Goal: Task Accomplishment & Management: Use online tool/utility

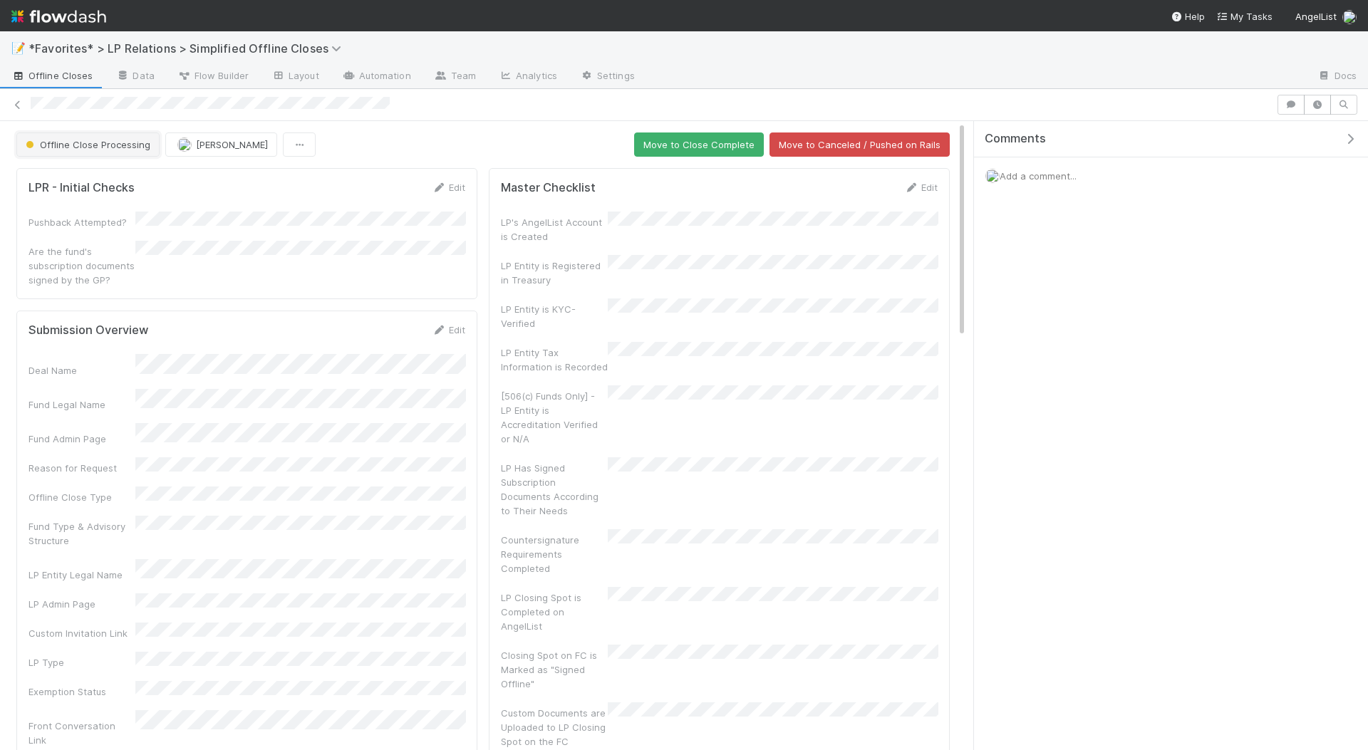
click at [66, 139] on span "Offline Close Processing" at bounding box center [87, 144] width 128 height 11
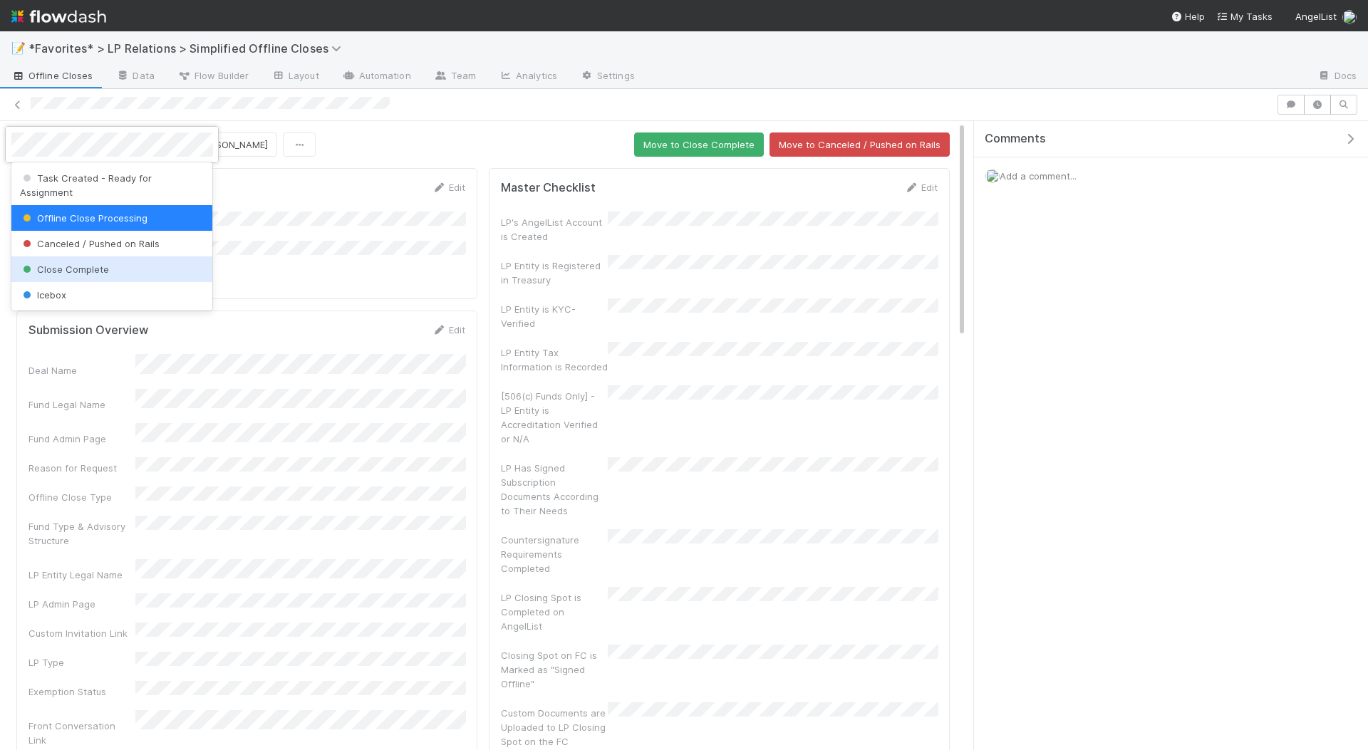
click at [80, 264] on span "Close Complete" at bounding box center [64, 269] width 89 height 11
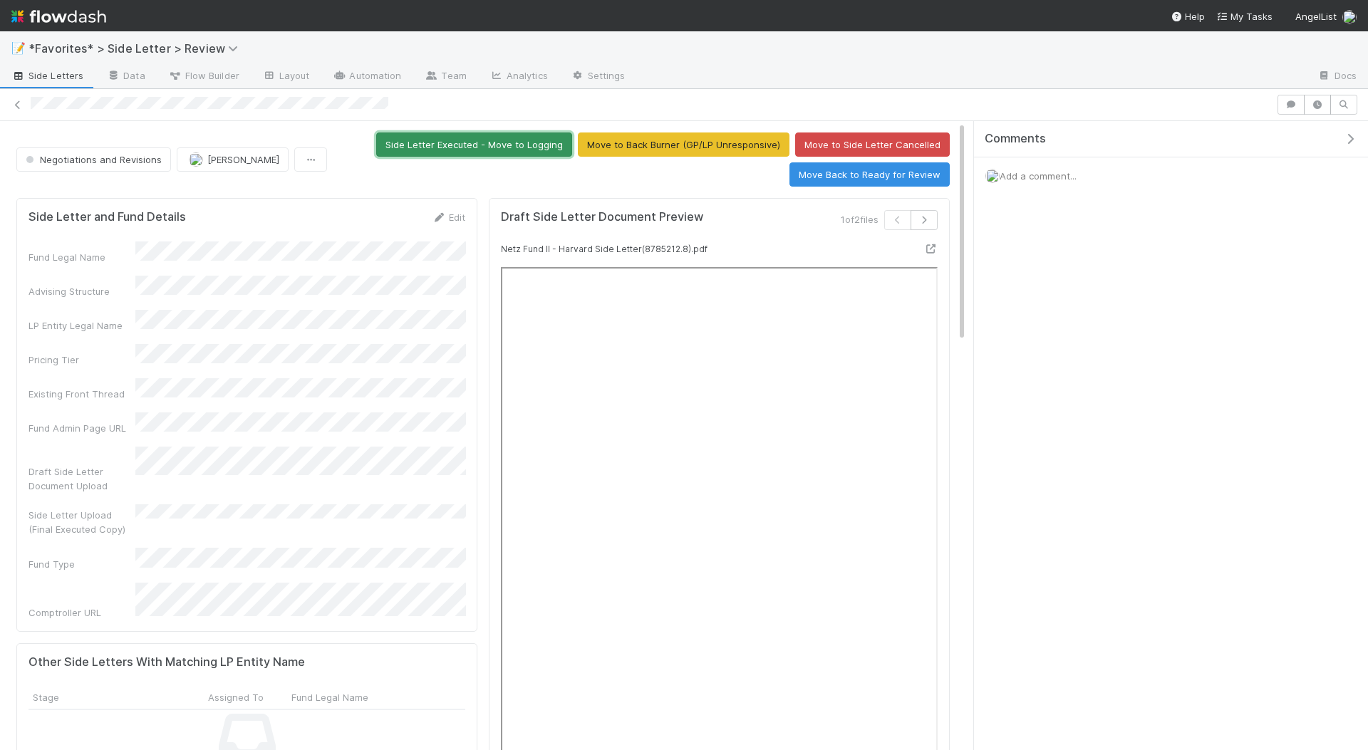
click at [472, 147] on button "Side Letter Executed - Move to Logging" at bounding box center [474, 145] width 196 height 24
click at [505, 141] on button "Side Letter Executed - Move to Logging" at bounding box center [474, 145] width 196 height 24
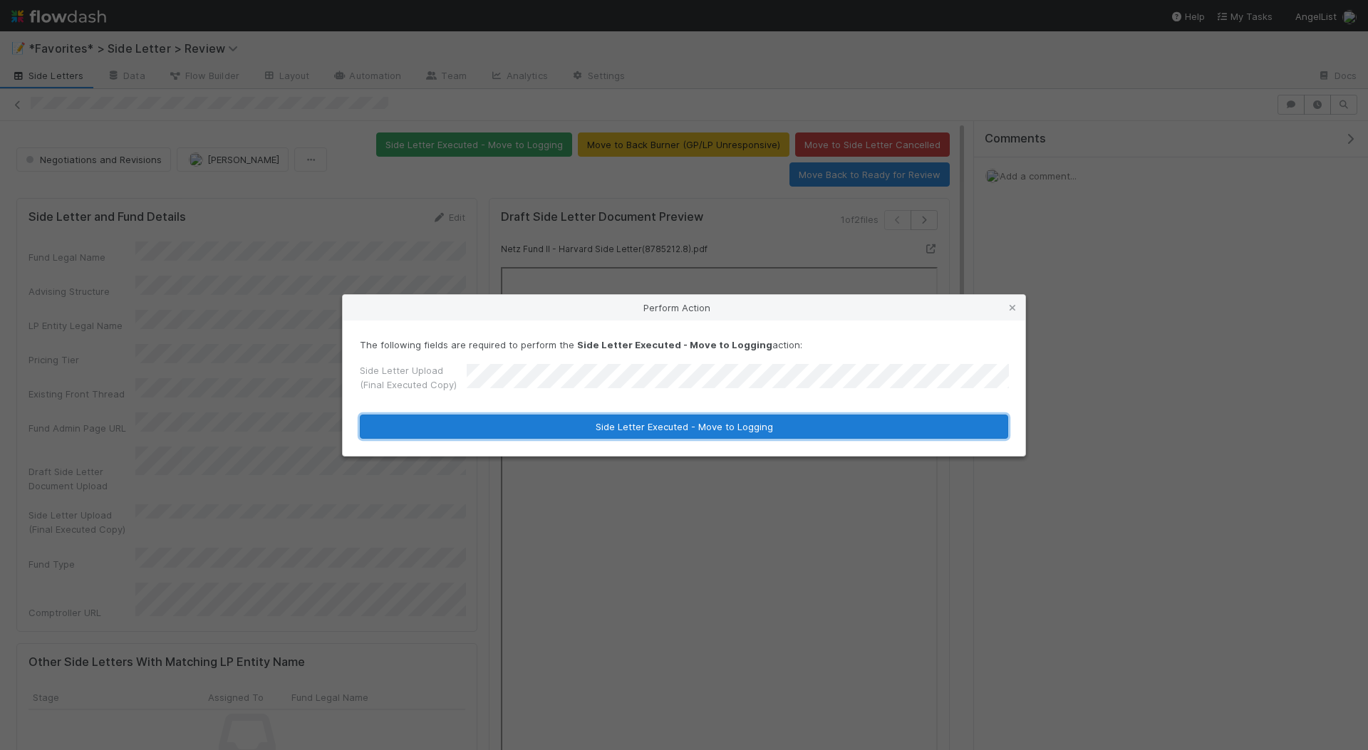
click at [646, 423] on button "Side Letter Executed - Move to Logging" at bounding box center [684, 427] width 649 height 24
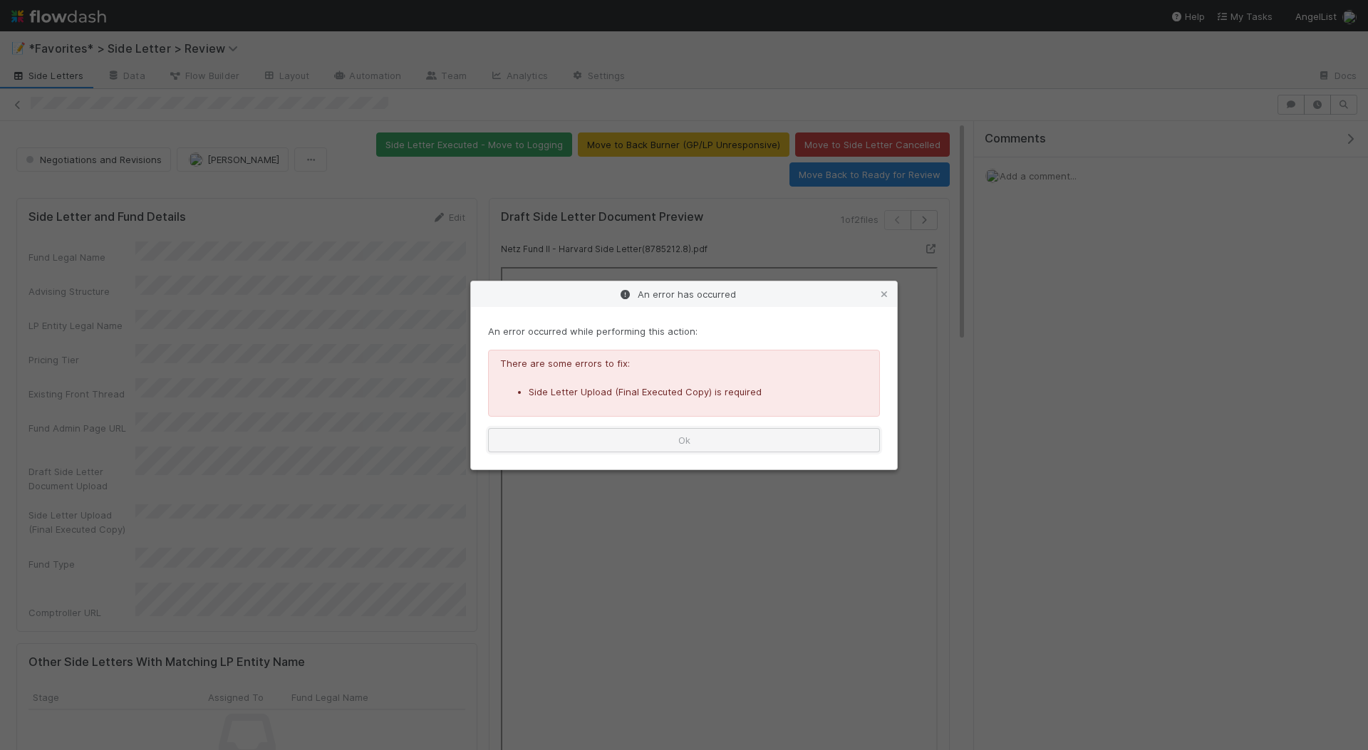
click at [665, 431] on button "Ok" at bounding box center [684, 440] width 392 height 24
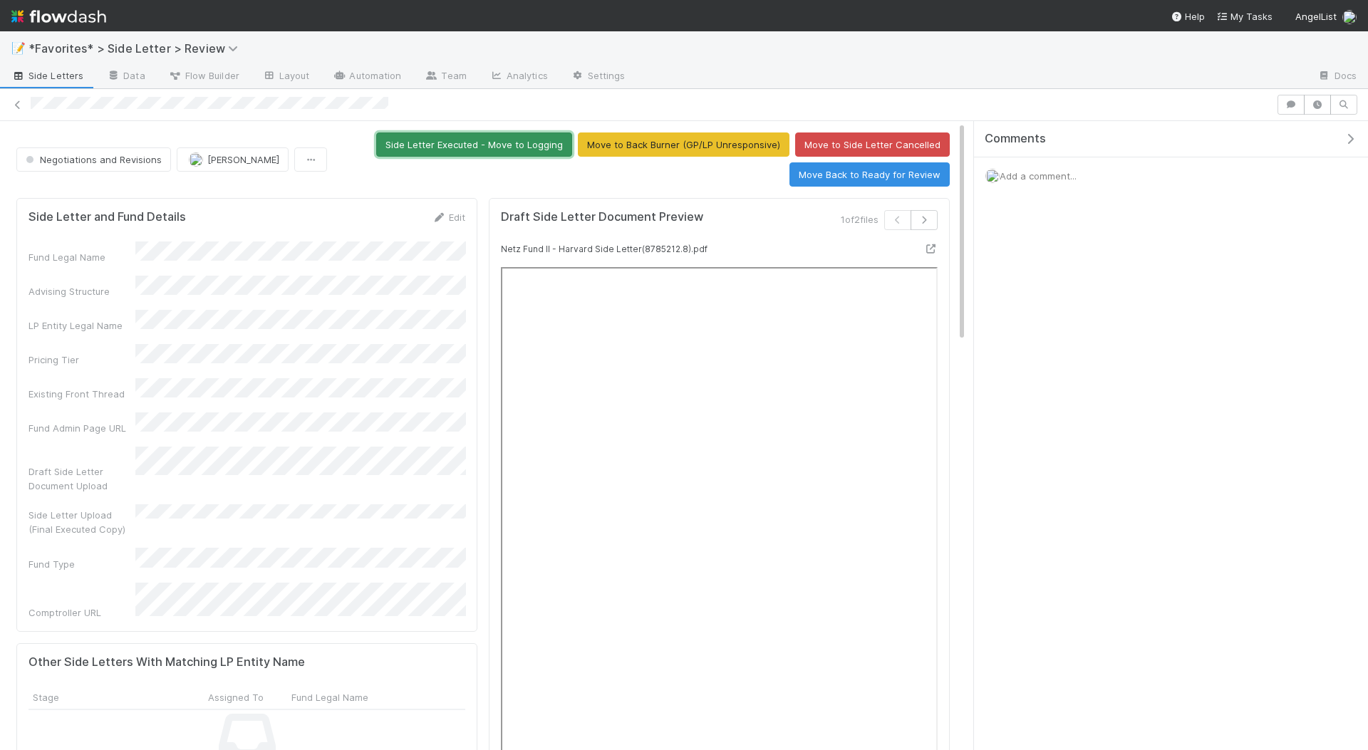
click at [492, 140] on button "Side Letter Executed - Move to Logging" at bounding box center [474, 145] width 196 height 24
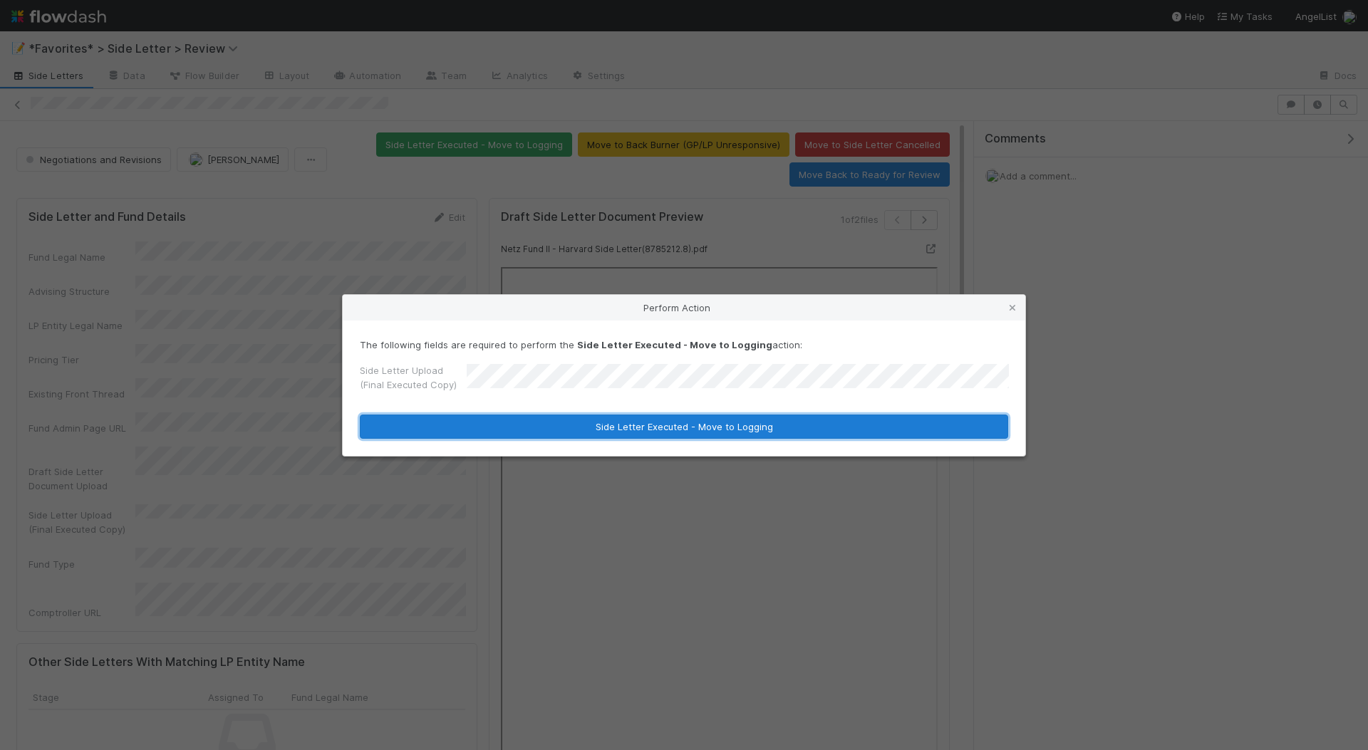
click at [728, 428] on button "Side Letter Executed - Move to Logging" at bounding box center [684, 427] width 649 height 24
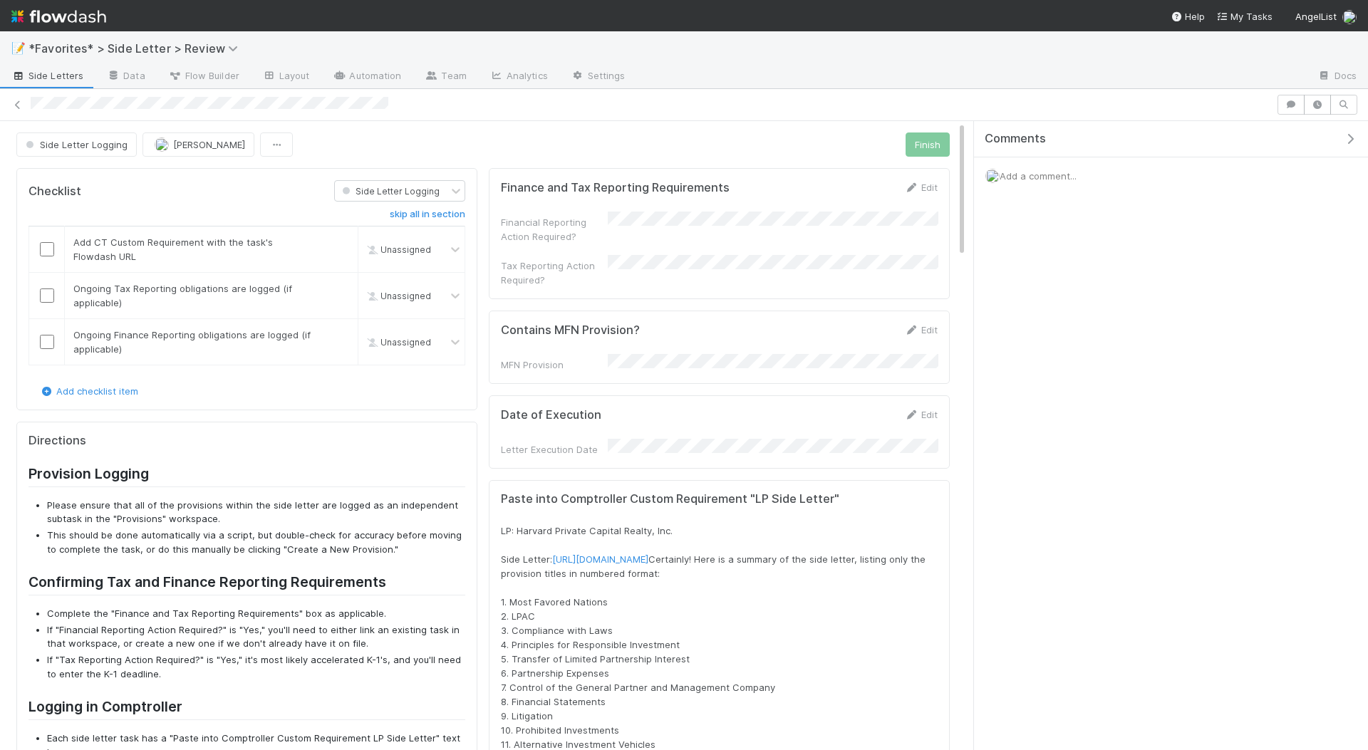
scroll to position [314, 0]
click at [915, 186] on icon at bounding box center [911, 187] width 14 height 9
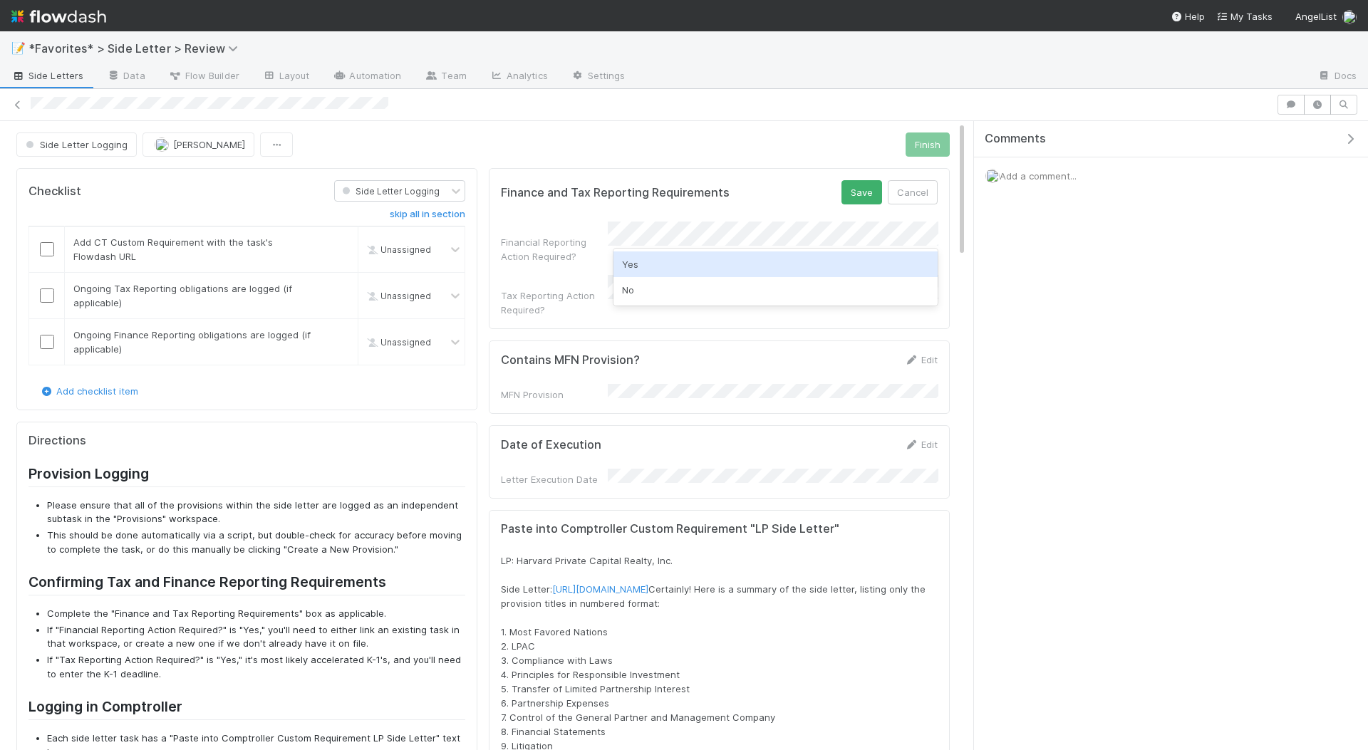
click at [657, 263] on div "Yes" at bounding box center [776, 265] width 325 height 26
click at [730, 190] on div "Finance and Tax Reporting Requirements Save Cancel" at bounding box center [719, 192] width 437 height 24
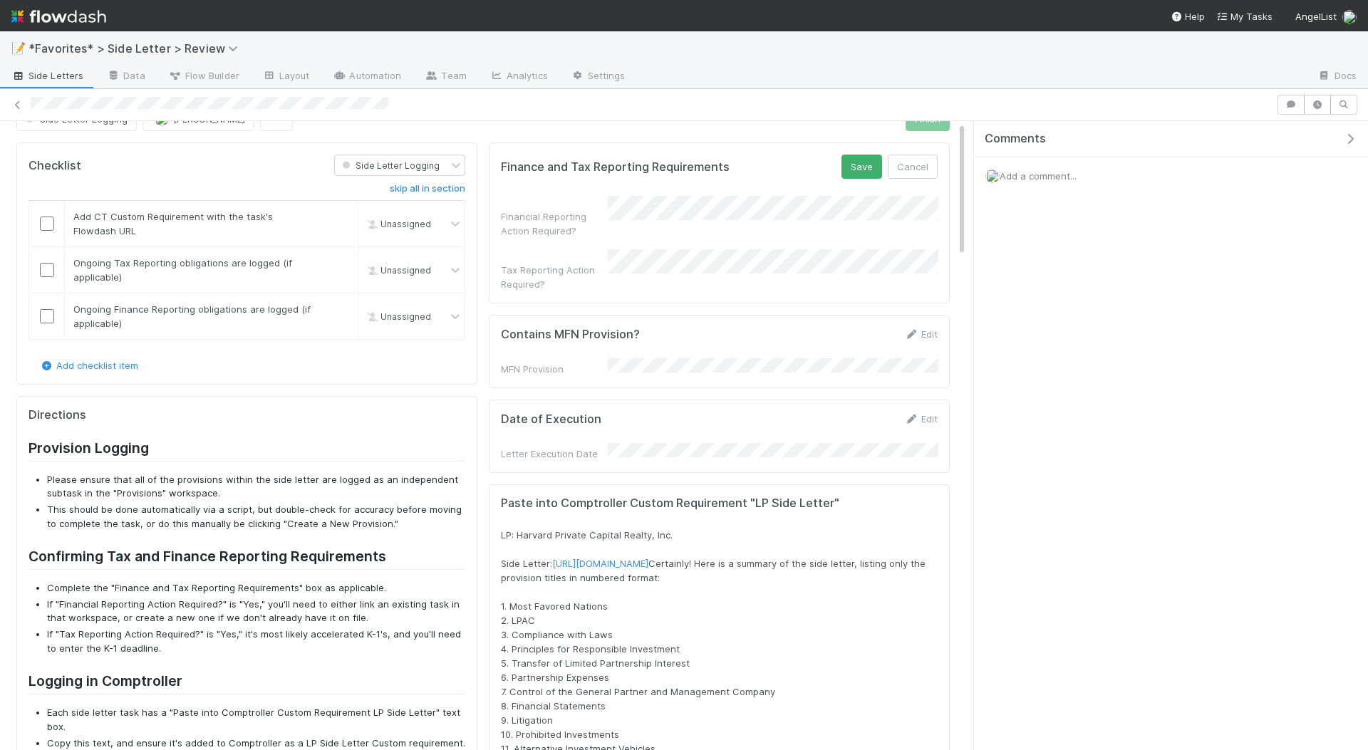
scroll to position [0, 0]
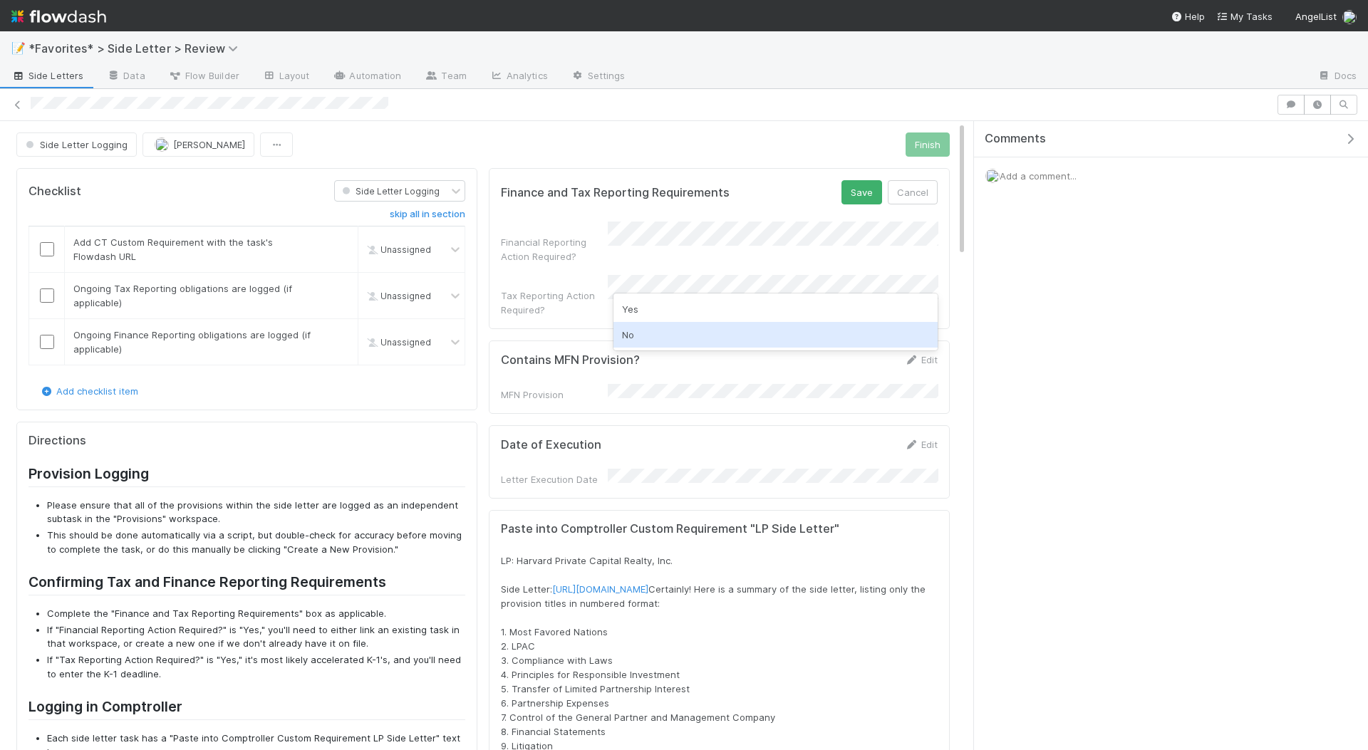
click at [670, 341] on div "No" at bounding box center [776, 335] width 325 height 26
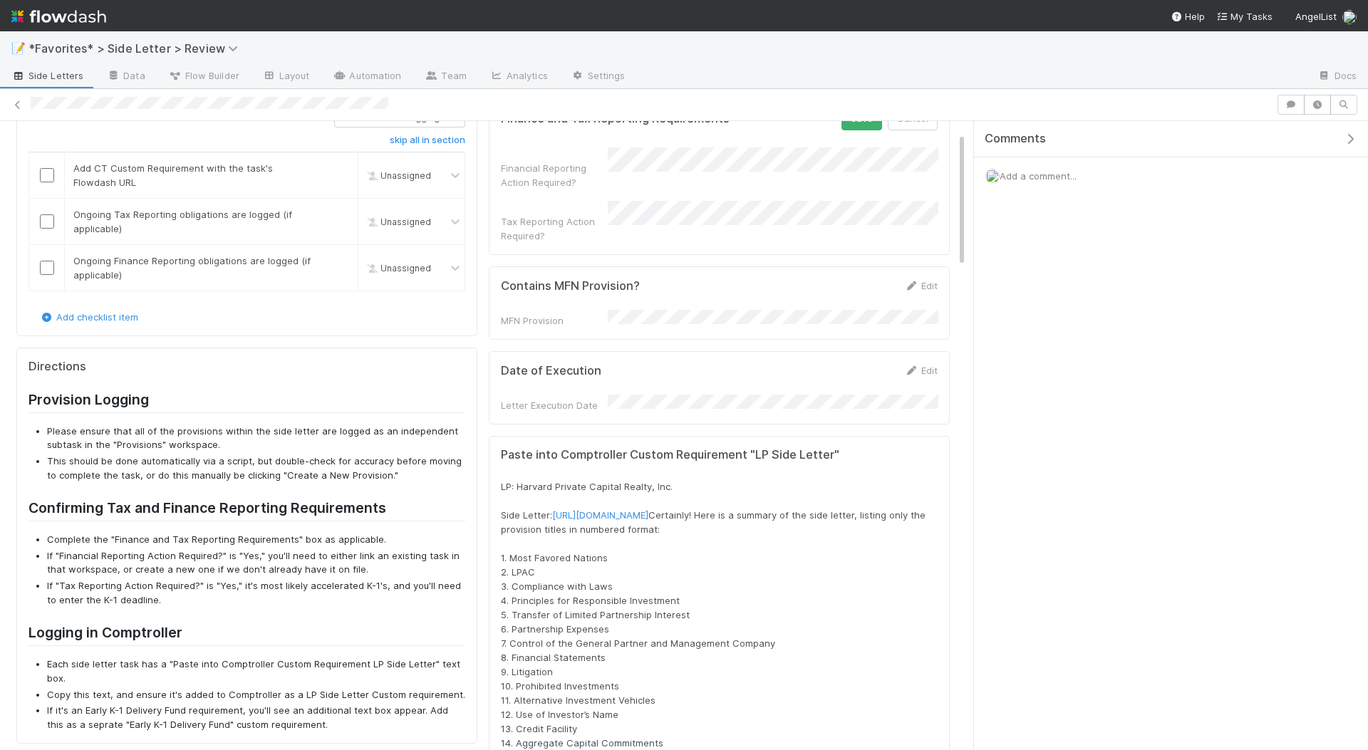
scroll to position [47, 0]
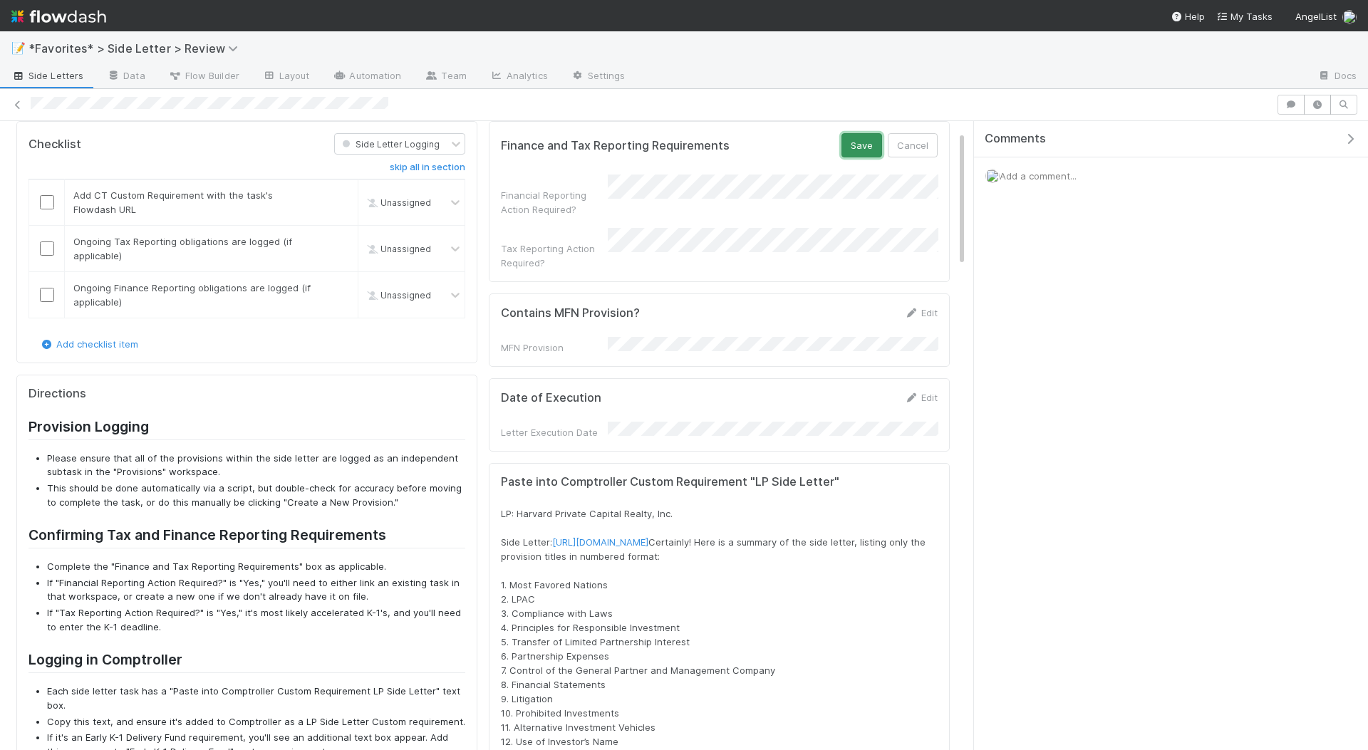
click at [866, 147] on button "Save" at bounding box center [862, 145] width 41 height 24
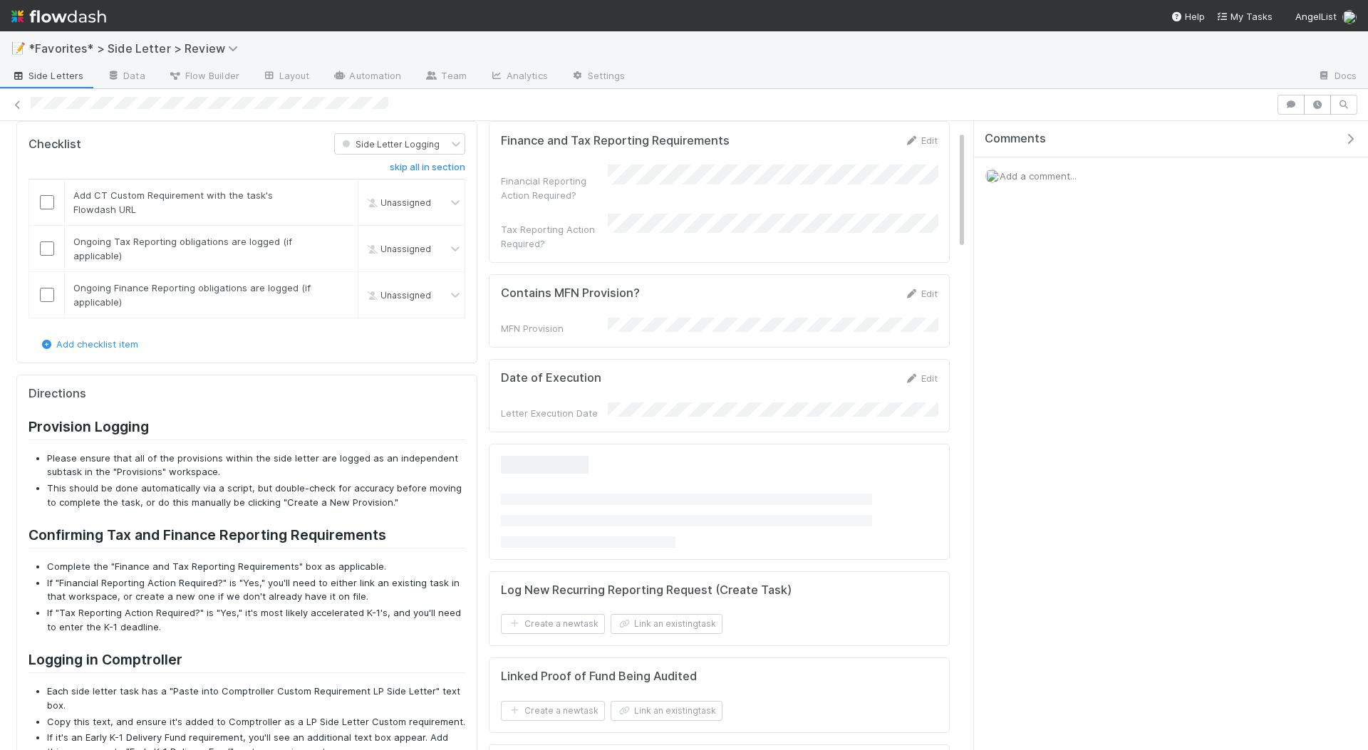
scroll to position [300, 0]
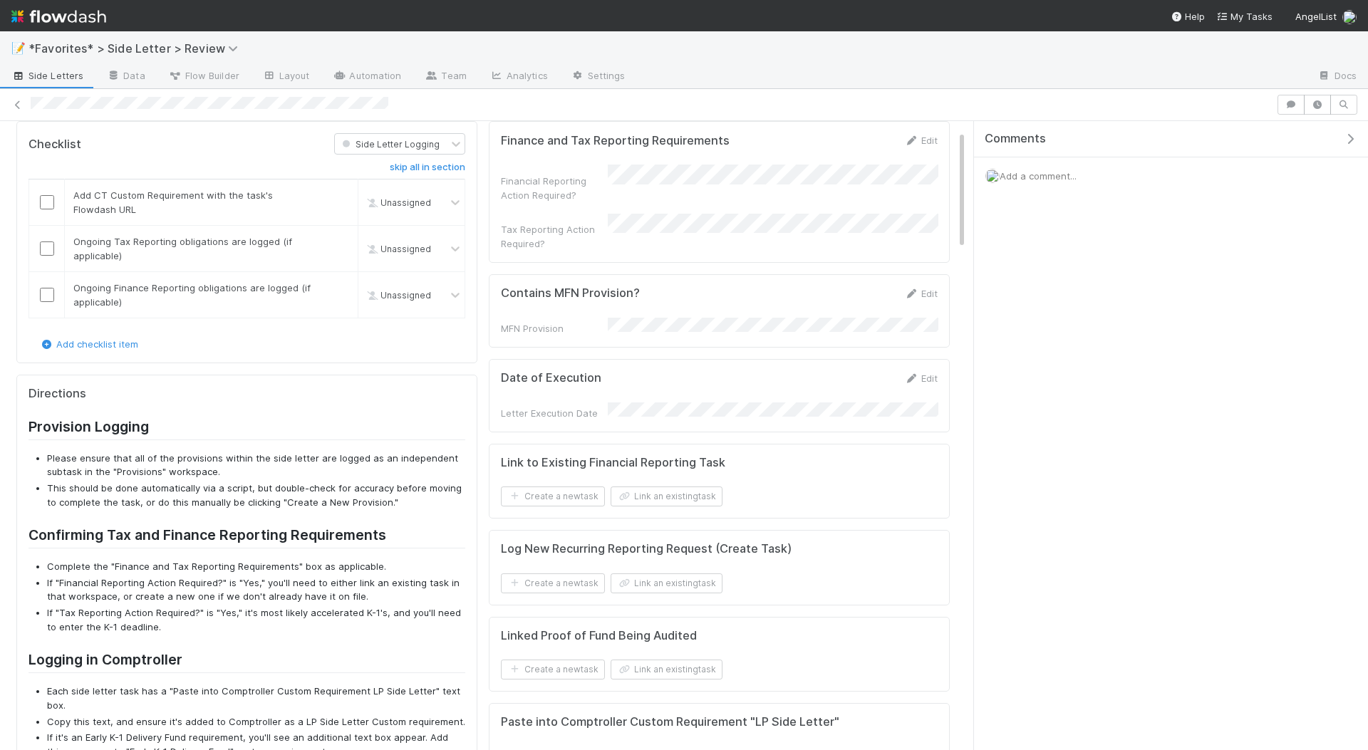
click at [912, 286] on div "Edit" at bounding box center [920, 293] width 33 height 14
click at [910, 289] on icon at bounding box center [911, 293] width 14 height 9
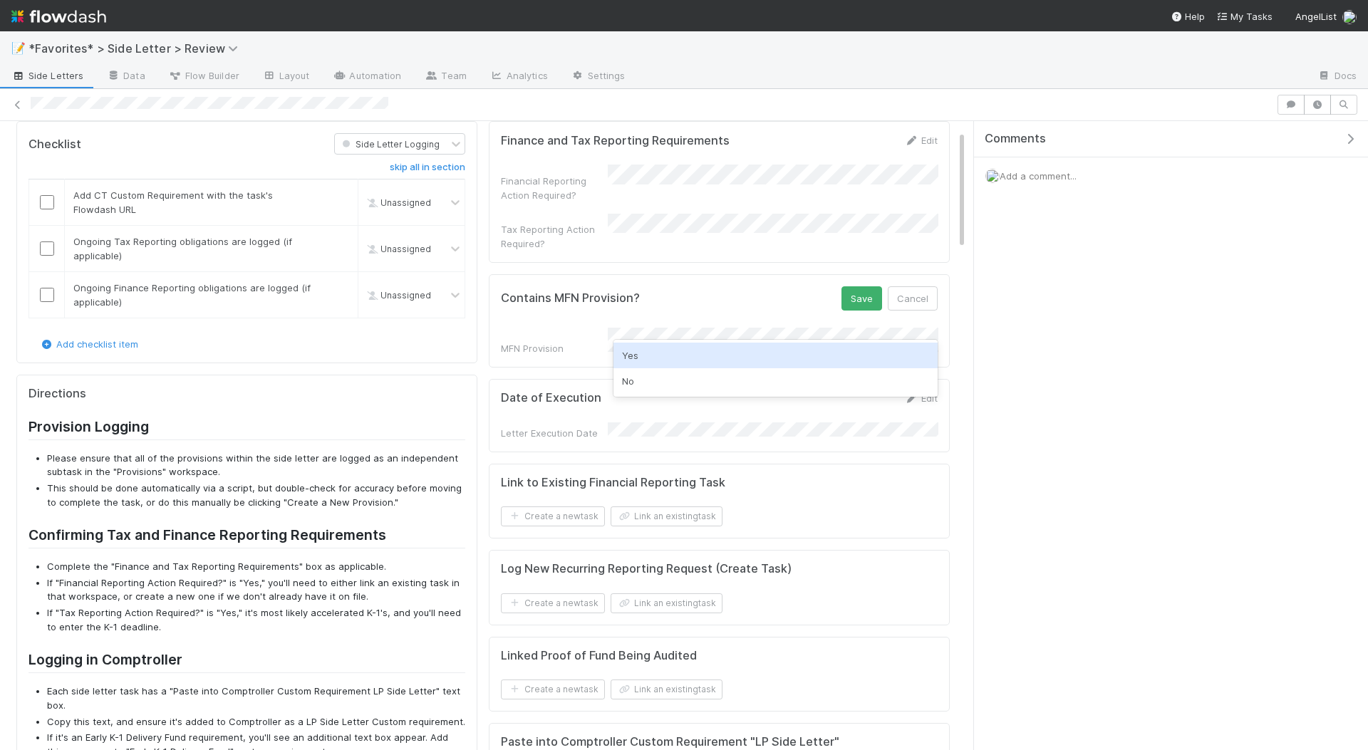
click at [674, 353] on div "Yes" at bounding box center [776, 356] width 325 height 26
click at [854, 286] on button "Save" at bounding box center [862, 298] width 41 height 24
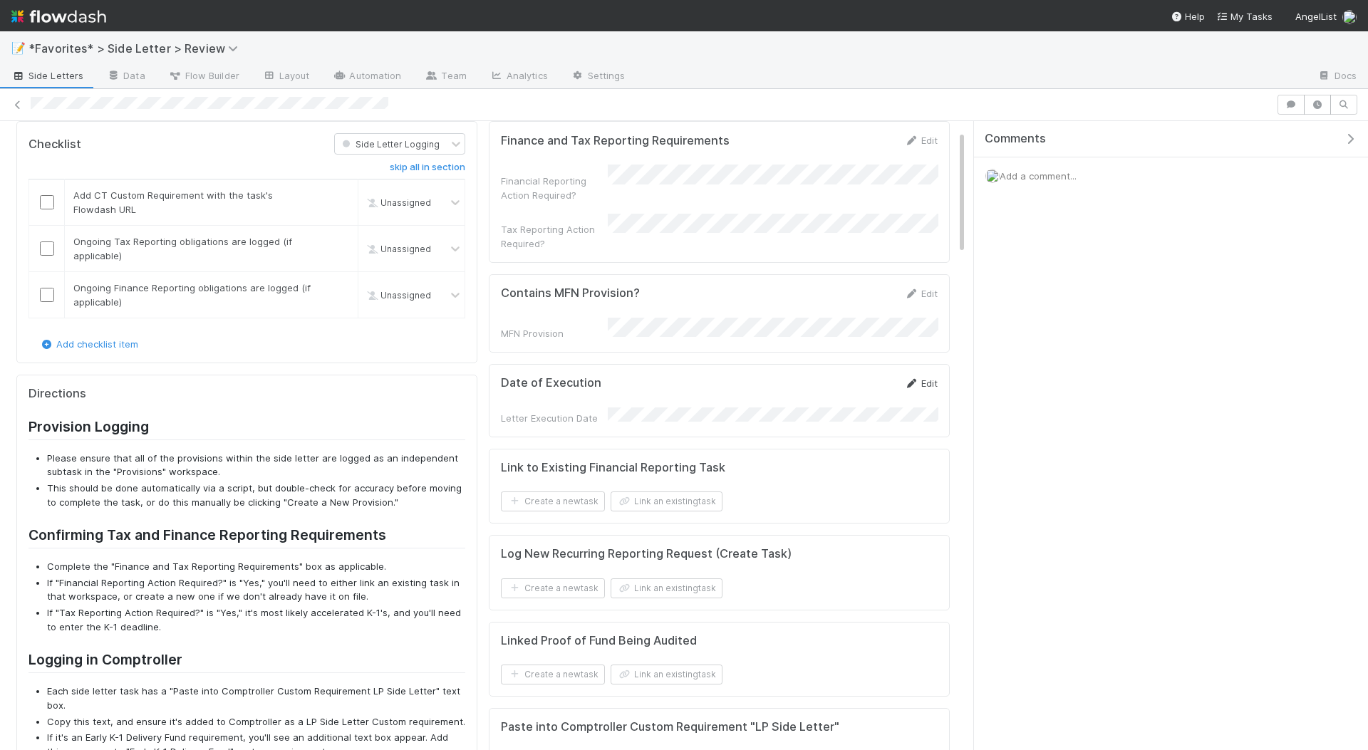
click at [911, 379] on icon at bounding box center [911, 383] width 14 height 9
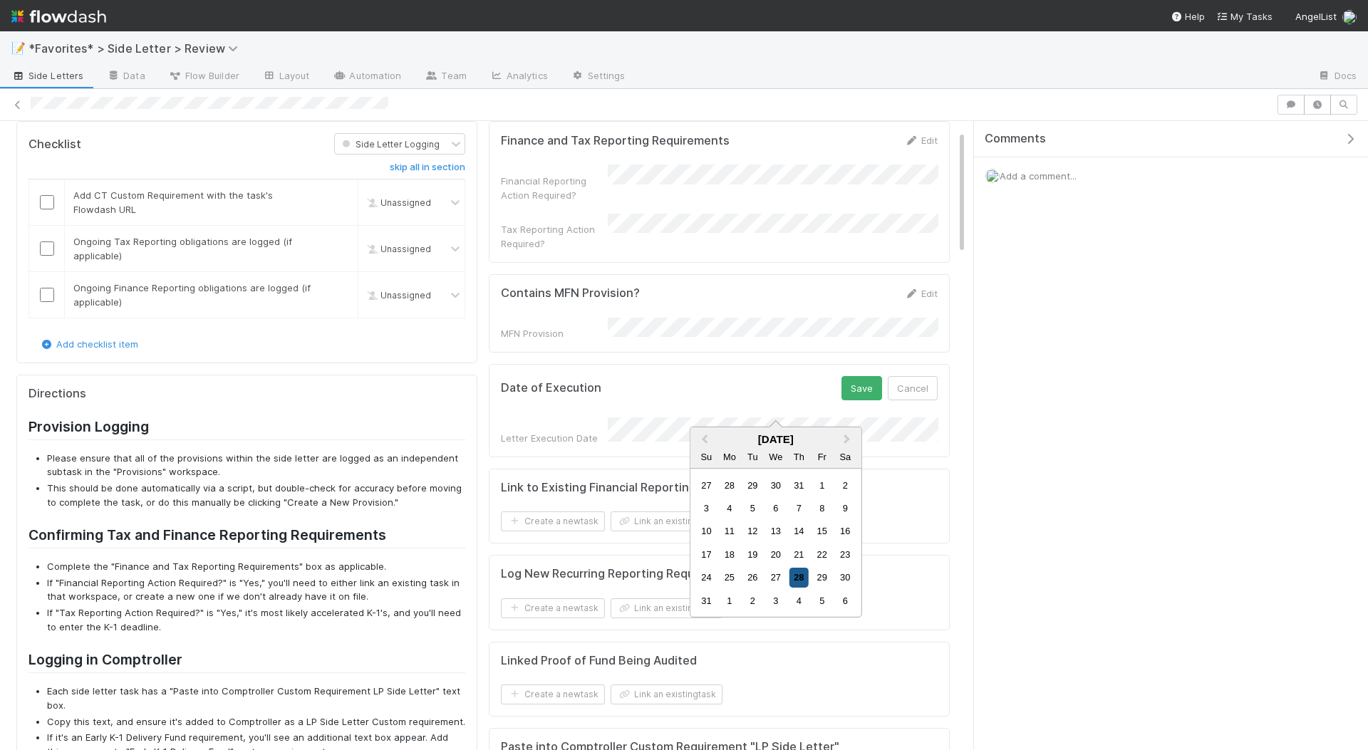
click at [797, 582] on div "28" at bounding box center [799, 577] width 19 height 19
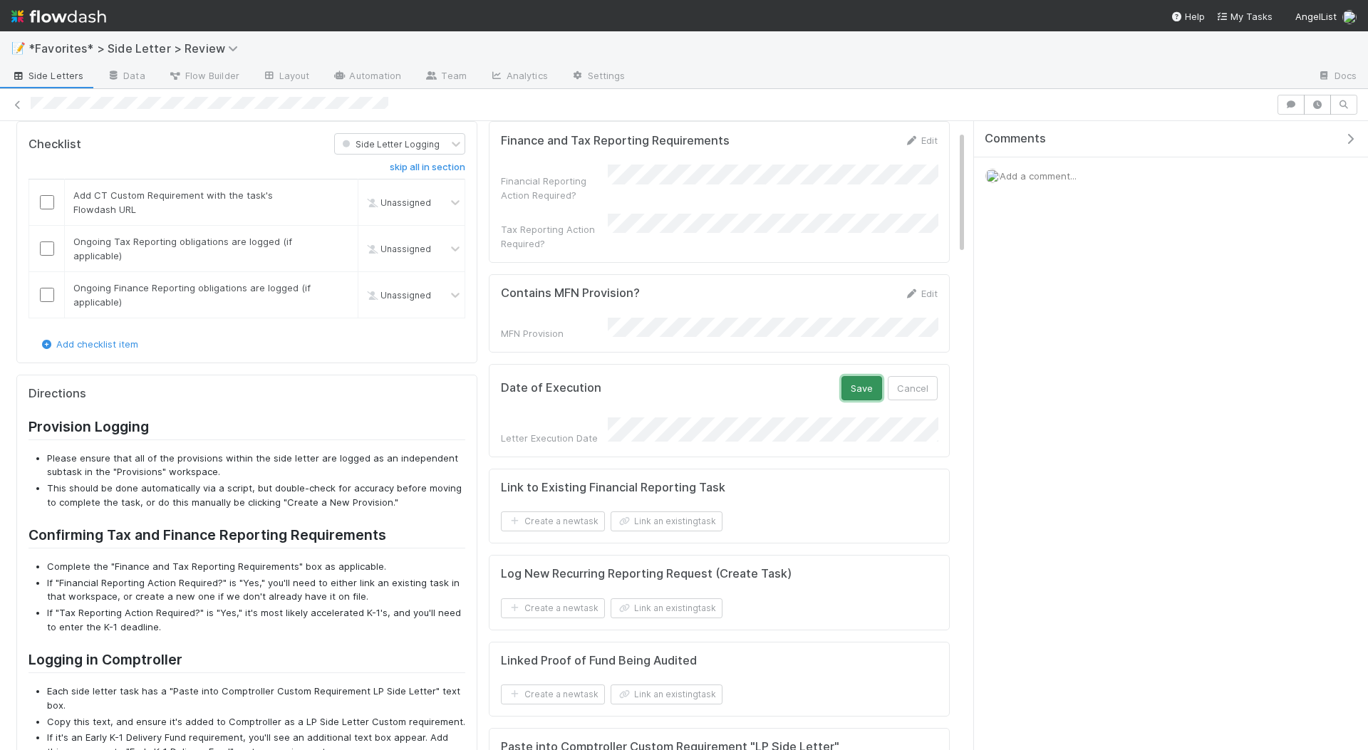
click at [852, 376] on button "Save" at bounding box center [862, 388] width 41 height 24
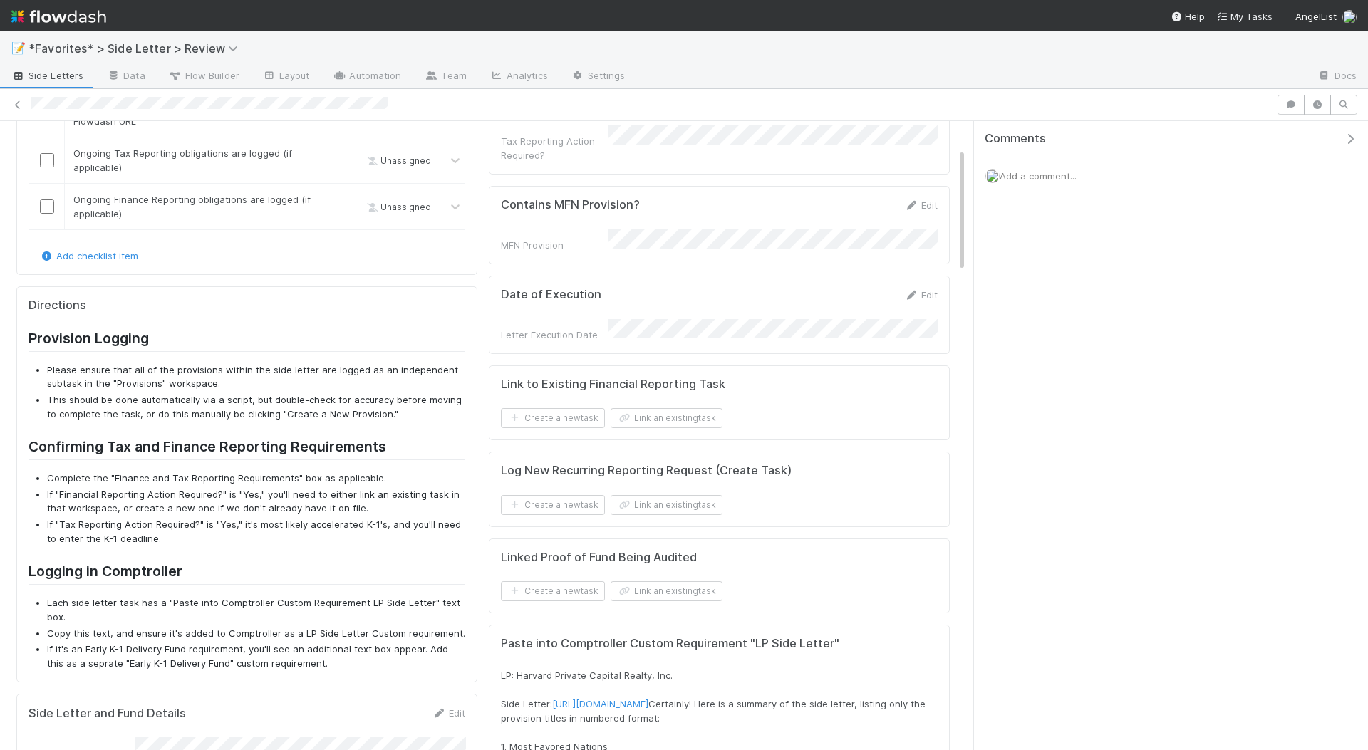
scroll to position [144, 0]
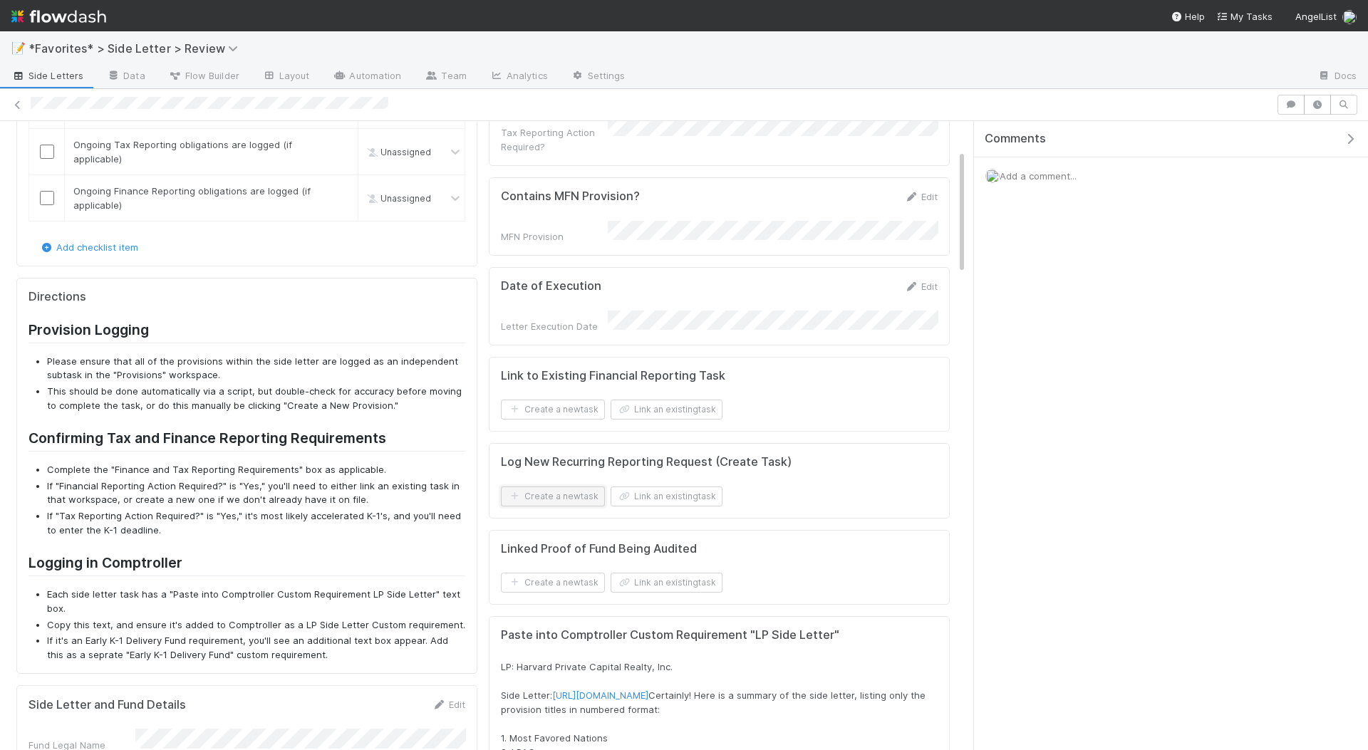
click at [591, 487] on button "Create a new task" at bounding box center [553, 497] width 104 height 20
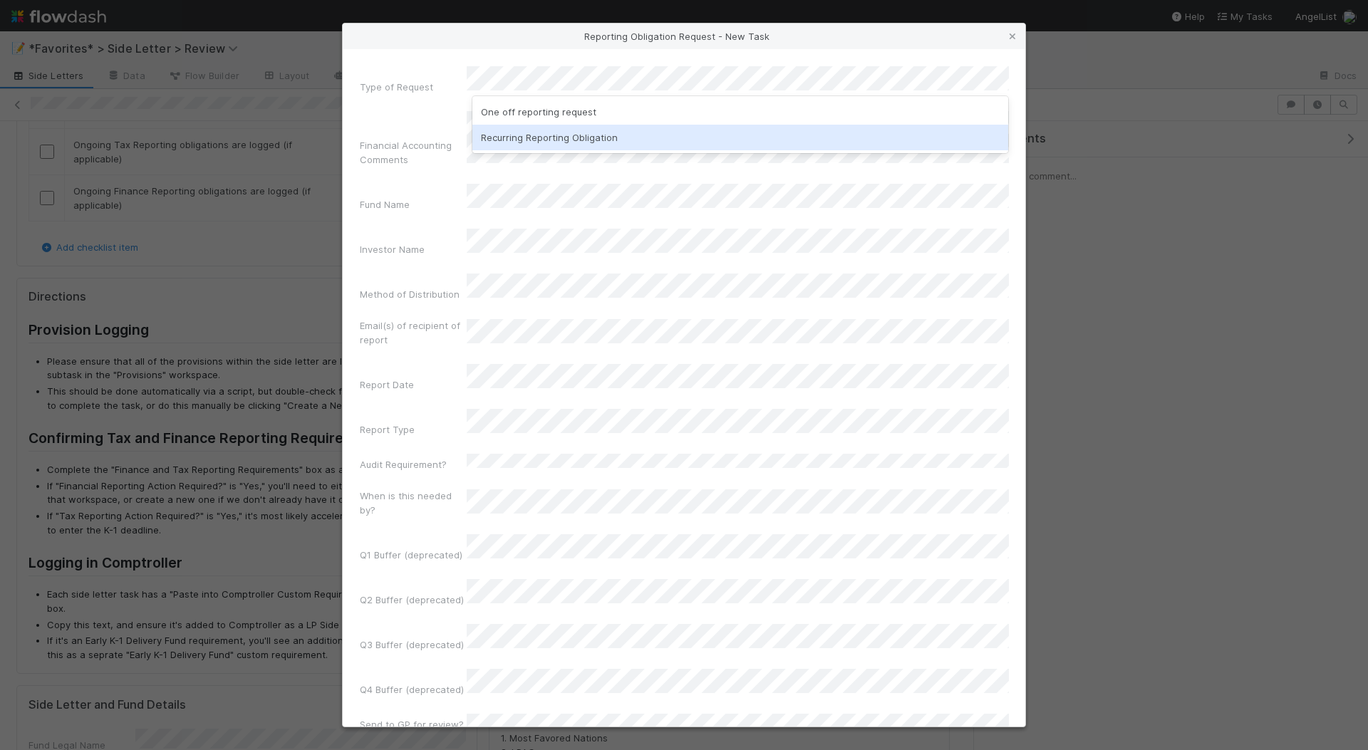
click at [587, 135] on div "Recurring Reporting Obligation" at bounding box center [740, 138] width 537 height 26
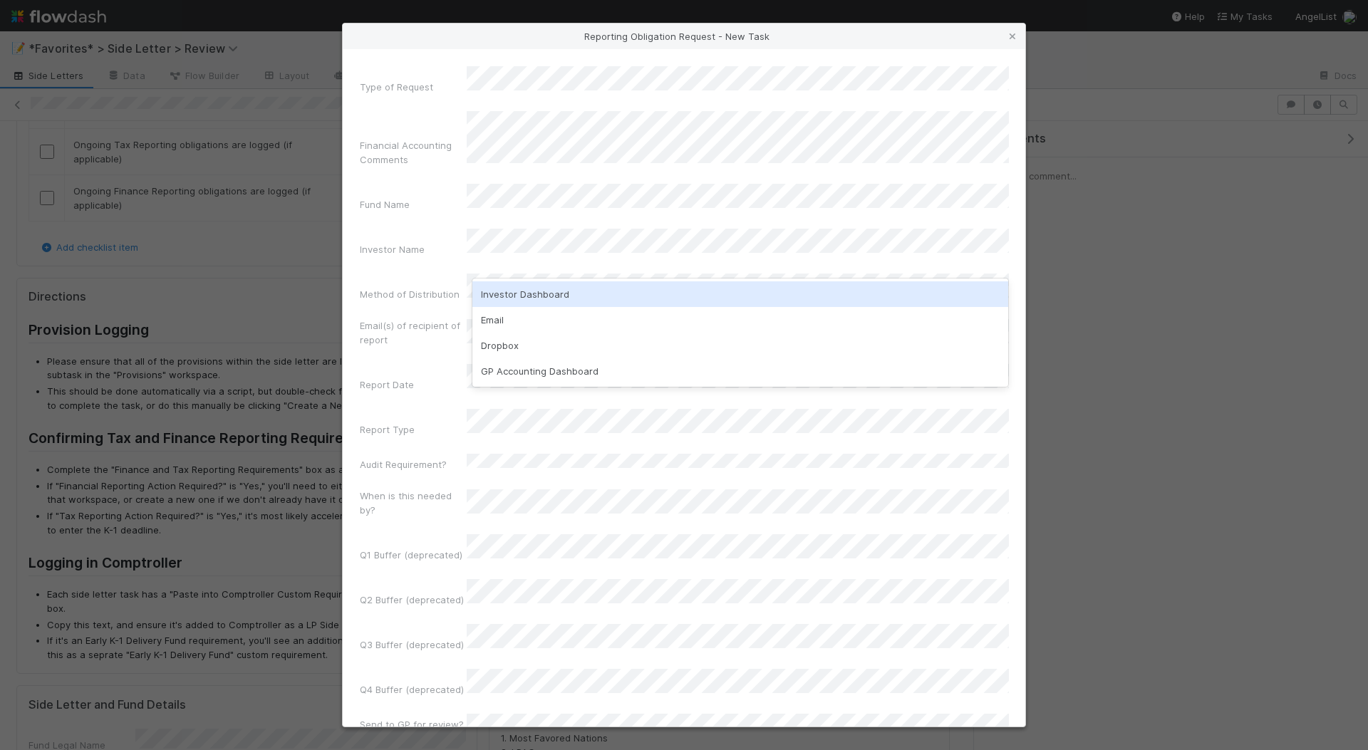
click at [538, 292] on div "Investor Dashboard" at bounding box center [740, 295] width 537 height 26
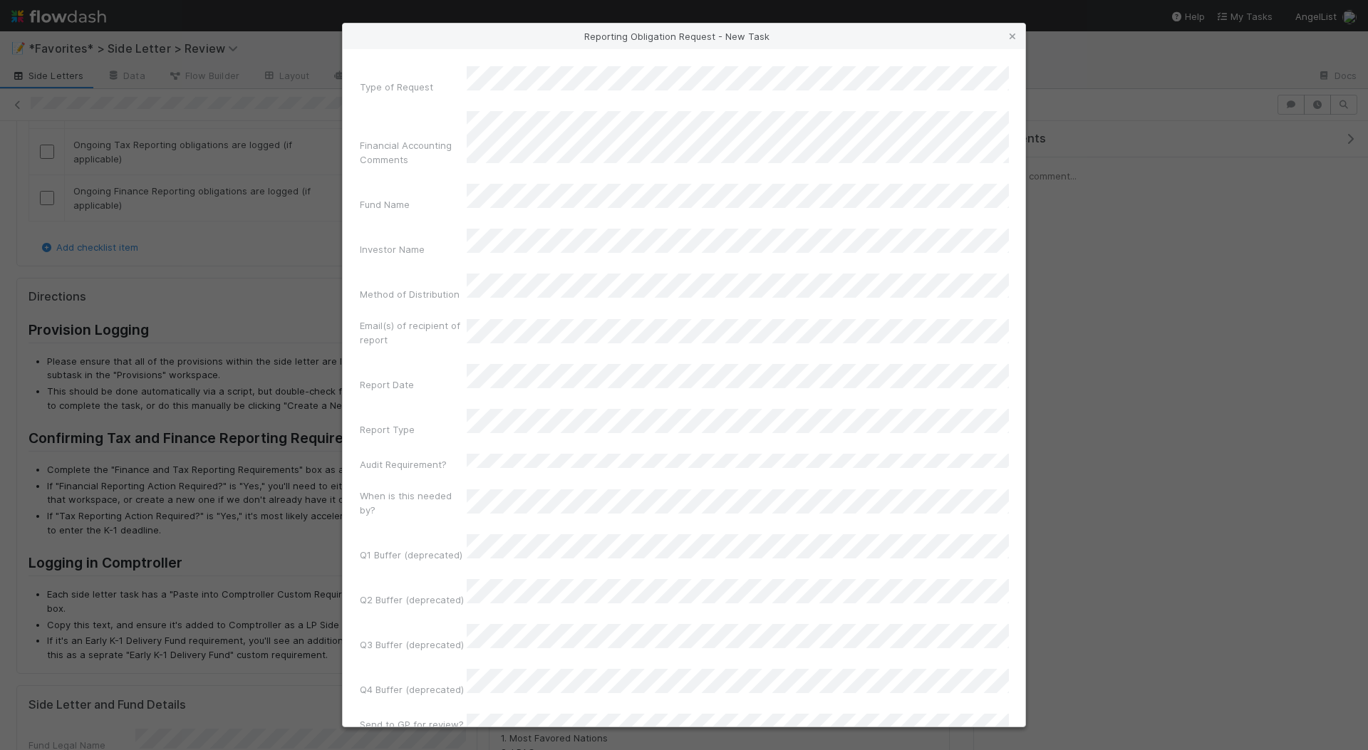
click at [532, 319] on div "Email(s) of recipient of report" at bounding box center [684, 336] width 649 height 34
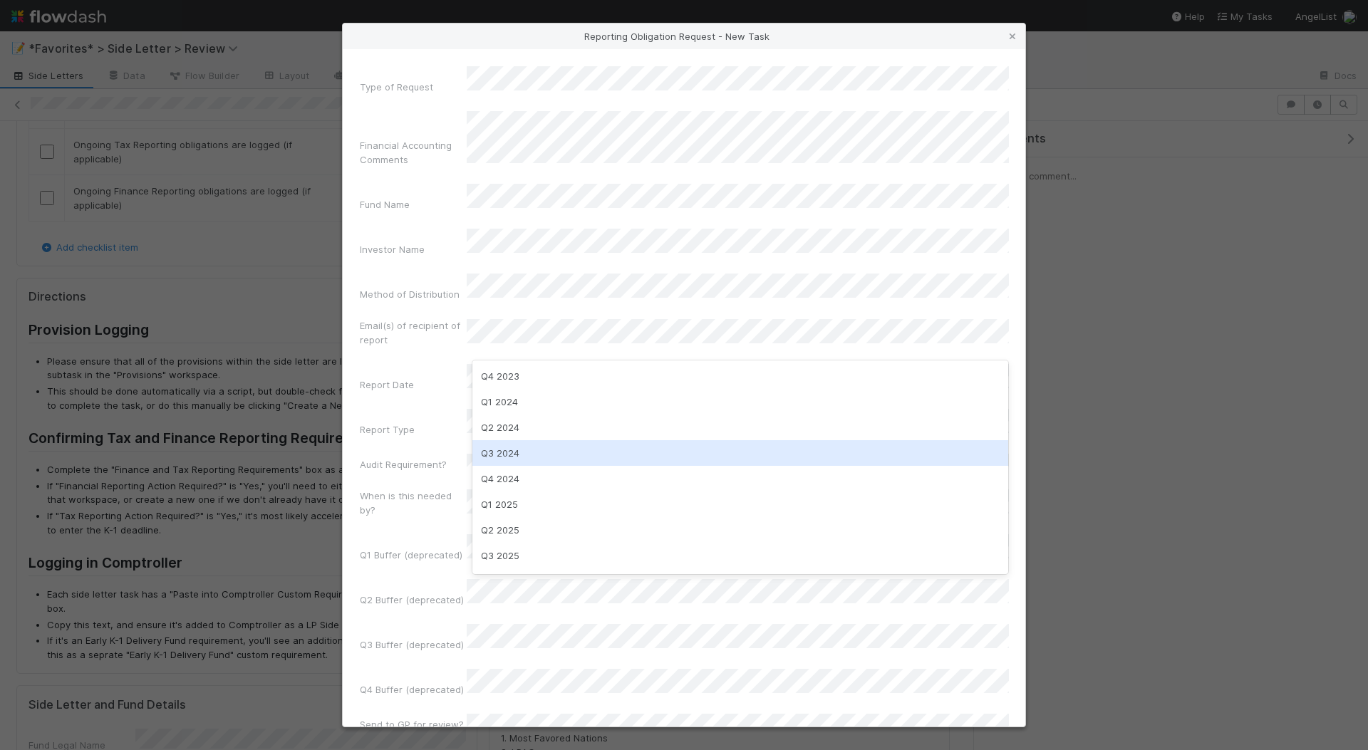
scroll to position [22, 0]
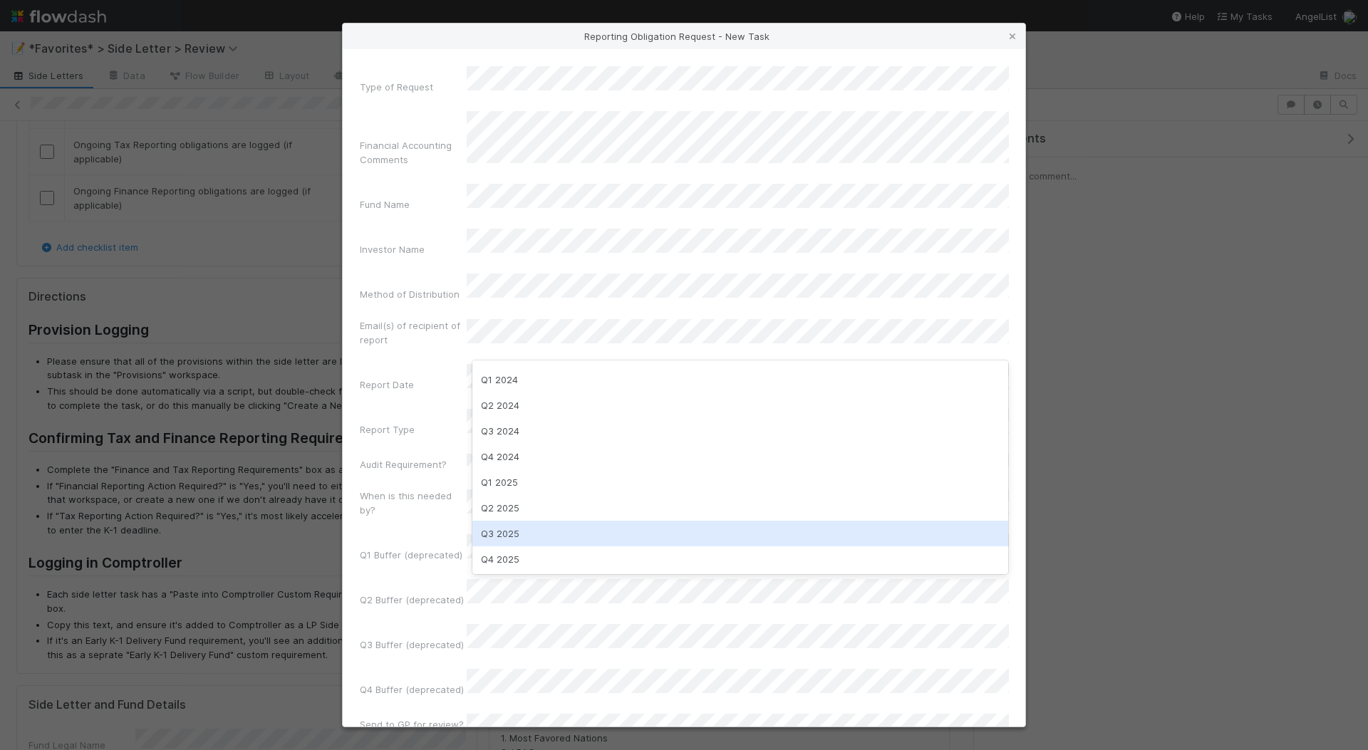
click at [527, 534] on div "Q3 2025" at bounding box center [740, 534] width 537 height 26
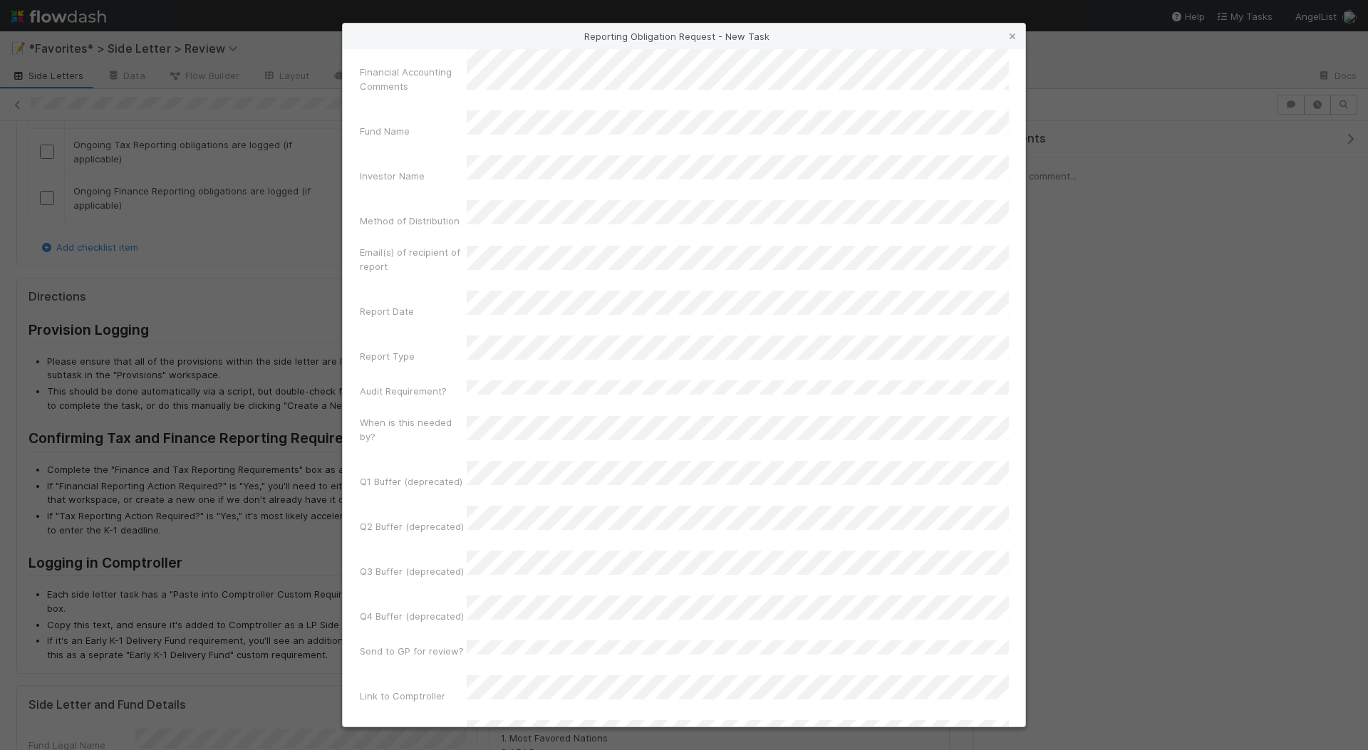
scroll to position [93, 0]
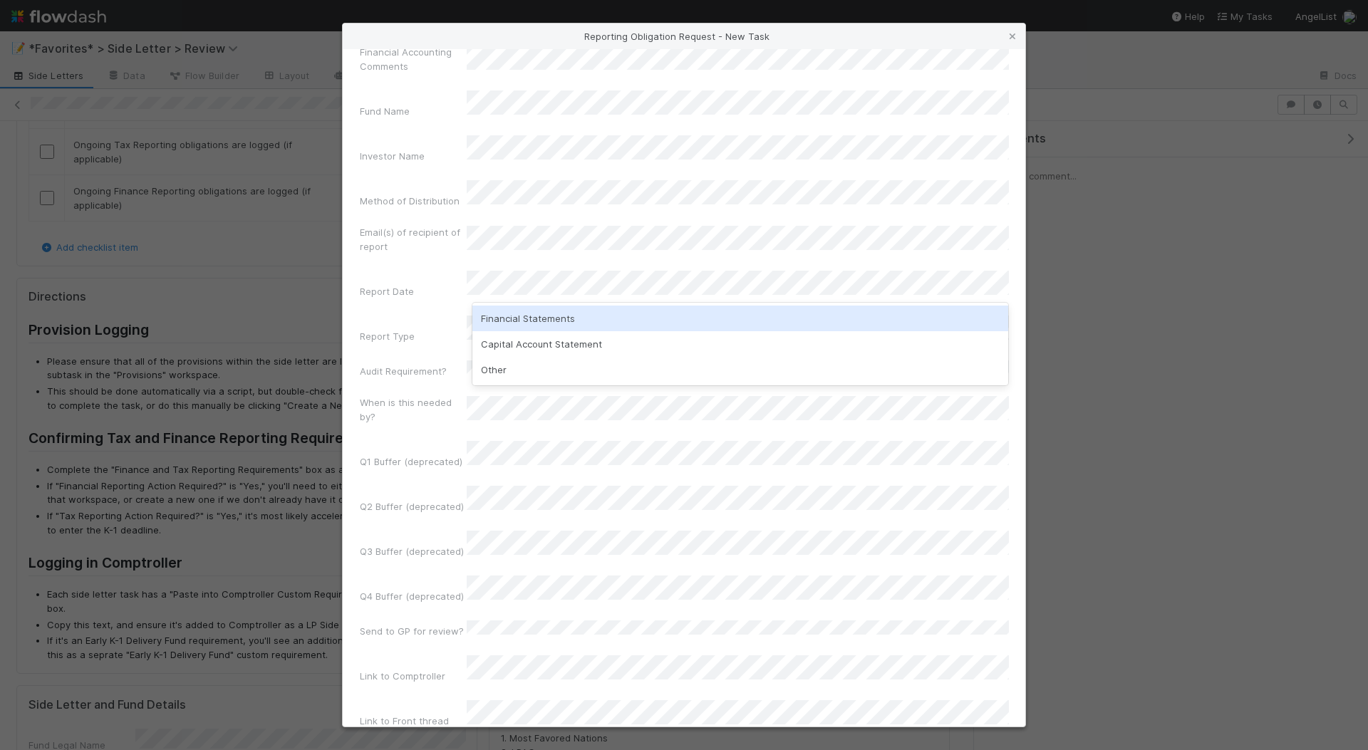
click at [542, 322] on div "Financial Statements" at bounding box center [740, 319] width 537 height 26
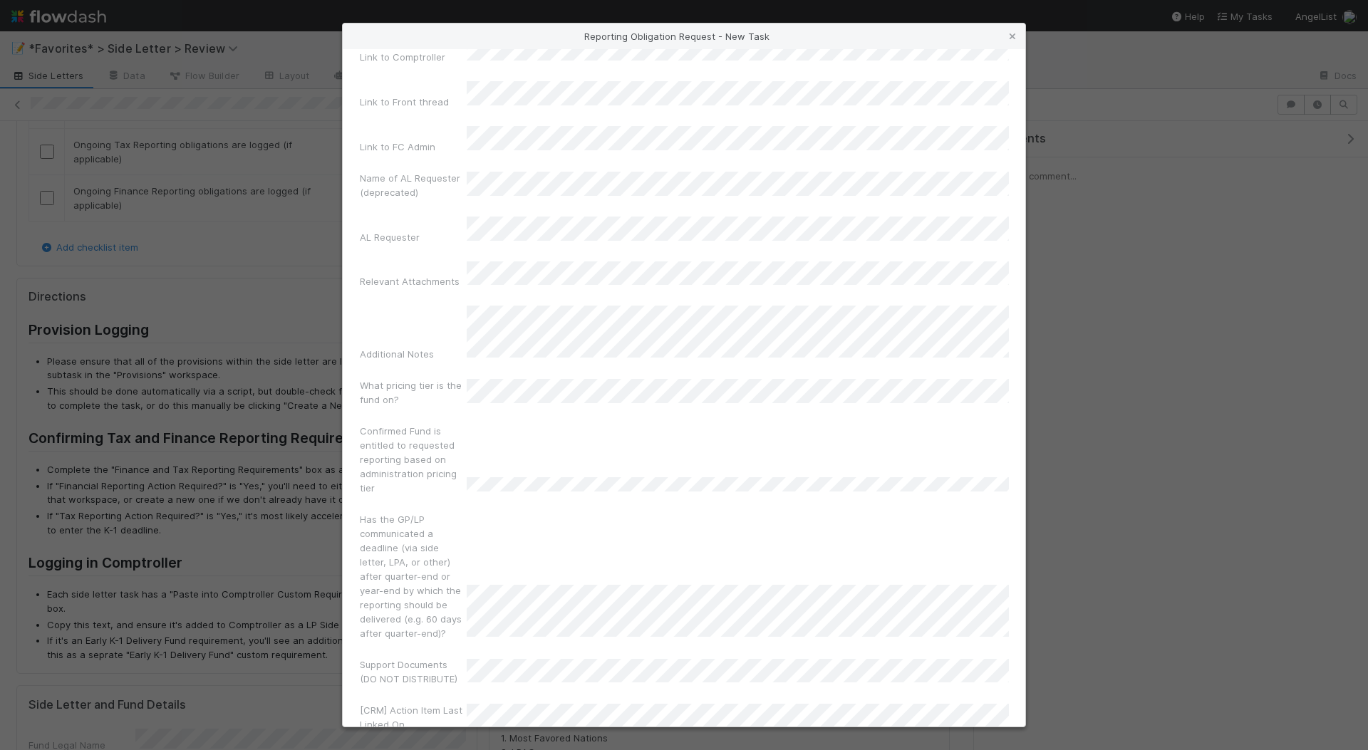
scroll to position [887, 0]
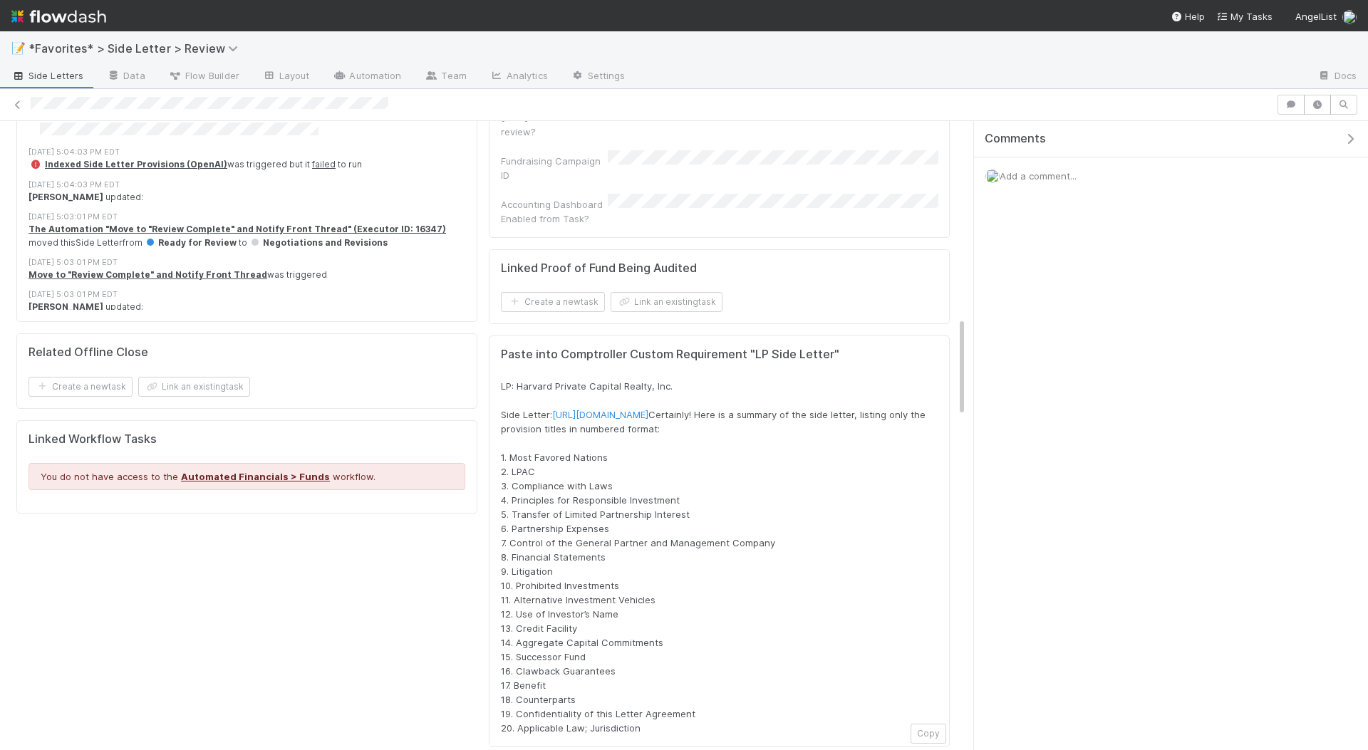
scroll to position [1306, 0]
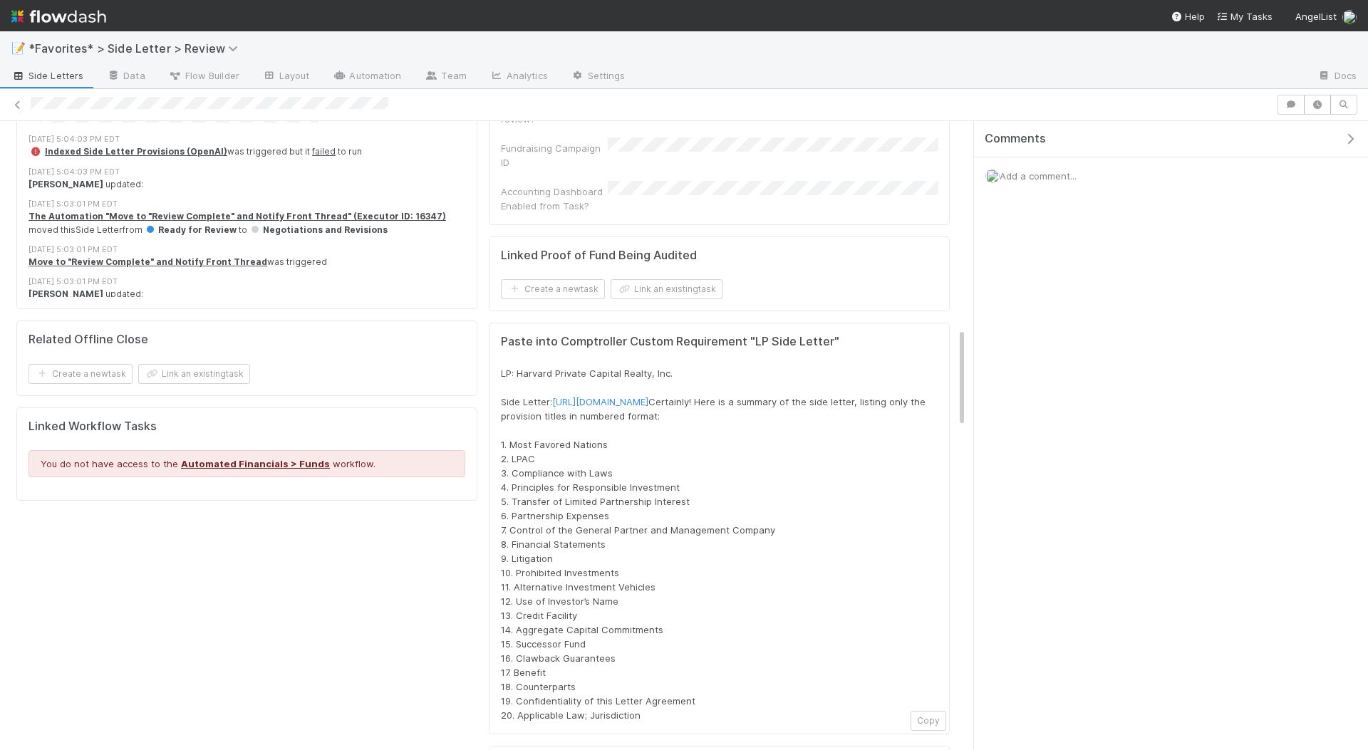
drag, startPoint x: 652, startPoint y: 626, endPoint x: 495, endPoint y: 262, distance: 396.8
click at [495, 323] on div "Paste into Comptroller Custom Requirement "LP Side Letter" LP: Harvard Private …" at bounding box center [719, 529] width 461 height 412
copy span "LP: Harvard Private Capital Realty, Inc. Side Letter: https://flowdash.internal…"
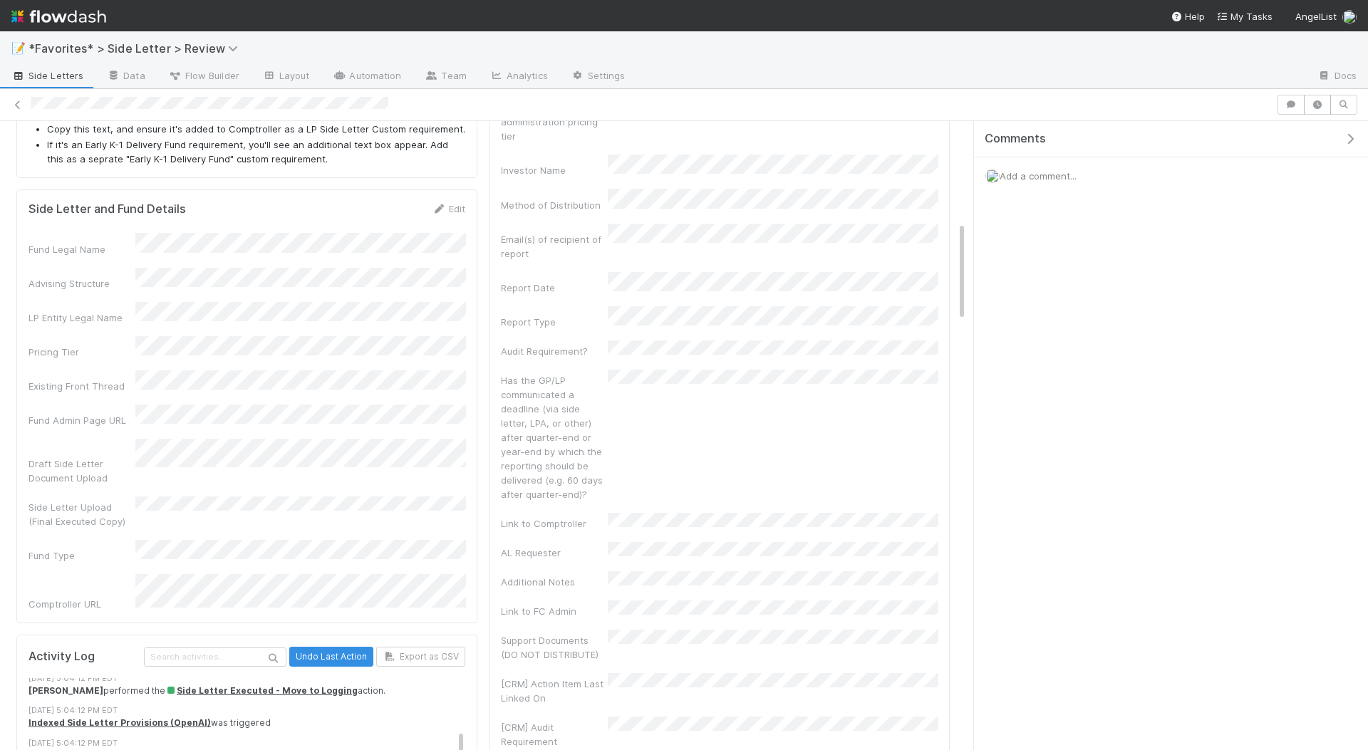
scroll to position [674, 0]
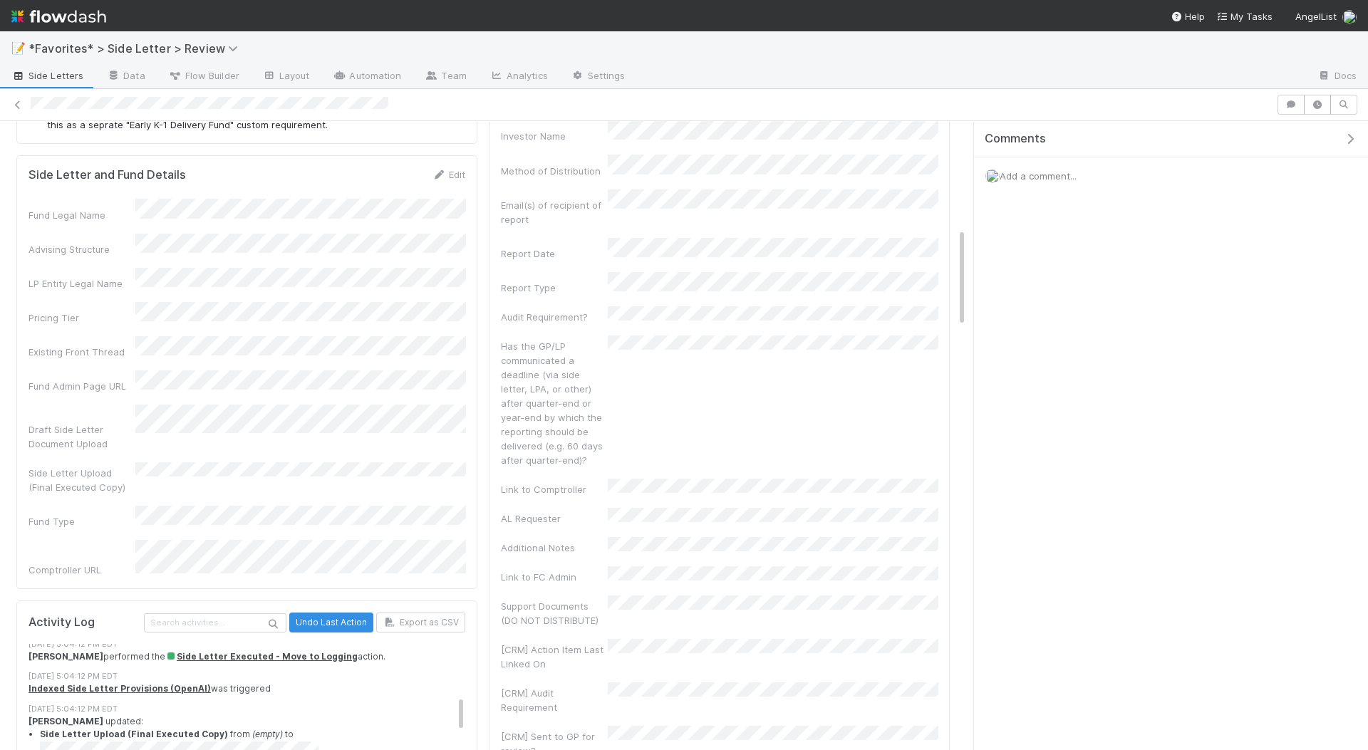
click at [1097, 177] on div "Add a comment..." at bounding box center [1171, 175] width 394 height 37
click at [1065, 177] on span "Add a comment..." at bounding box center [1038, 175] width 77 height 11
click at [1045, 365] on button "Add Comment" at bounding box center [1038, 375] width 83 height 24
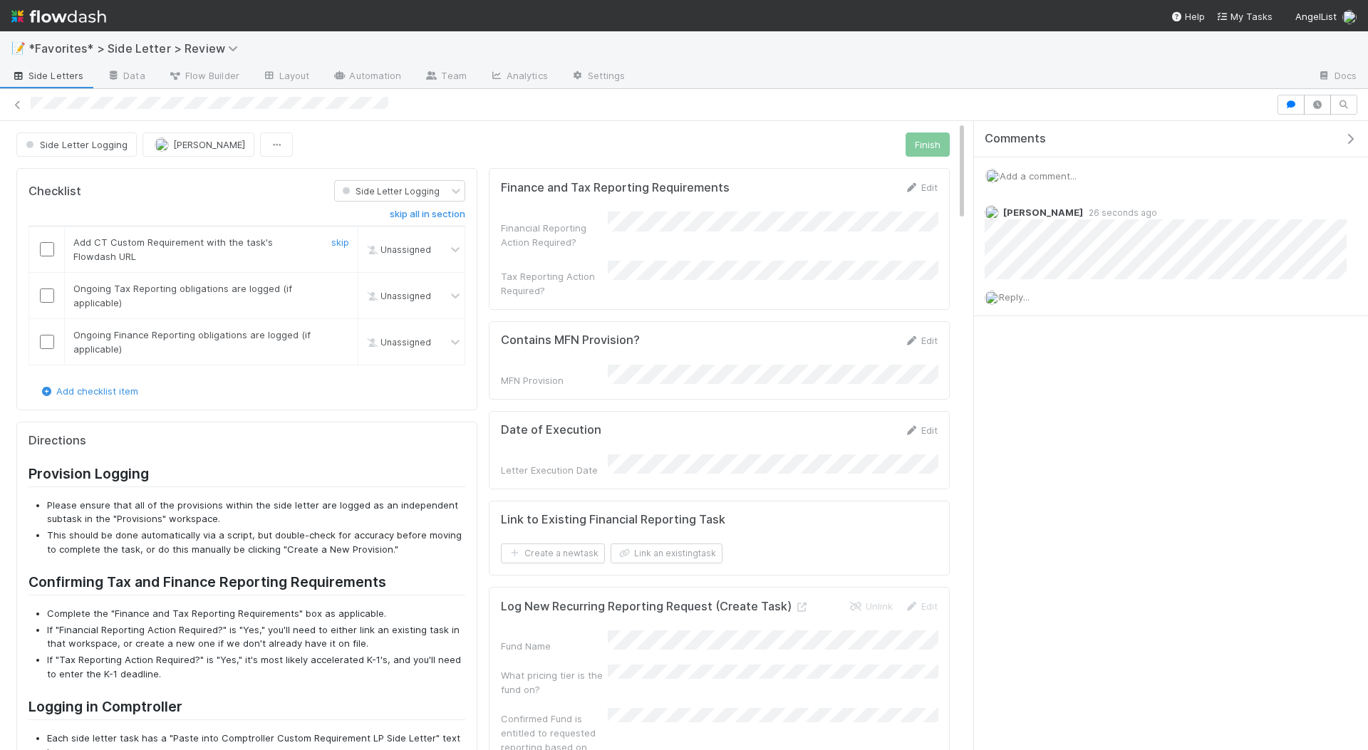
click at [50, 249] on input "checkbox" at bounding box center [47, 249] width 14 height 14
click at [51, 294] on input "checkbox" at bounding box center [47, 296] width 14 height 14
click at [48, 340] on input "checkbox" at bounding box center [47, 342] width 14 height 14
click at [924, 139] on button "Finish" at bounding box center [928, 145] width 44 height 24
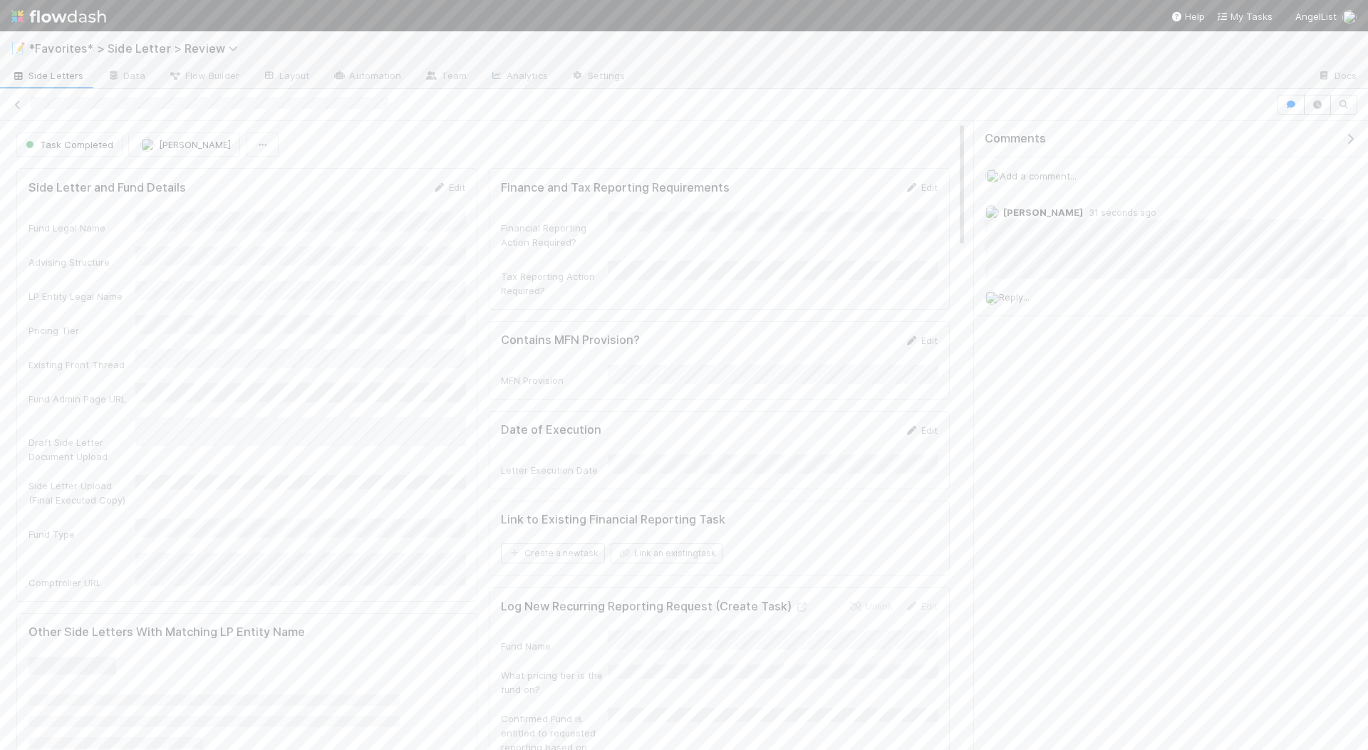
scroll to position [376, 0]
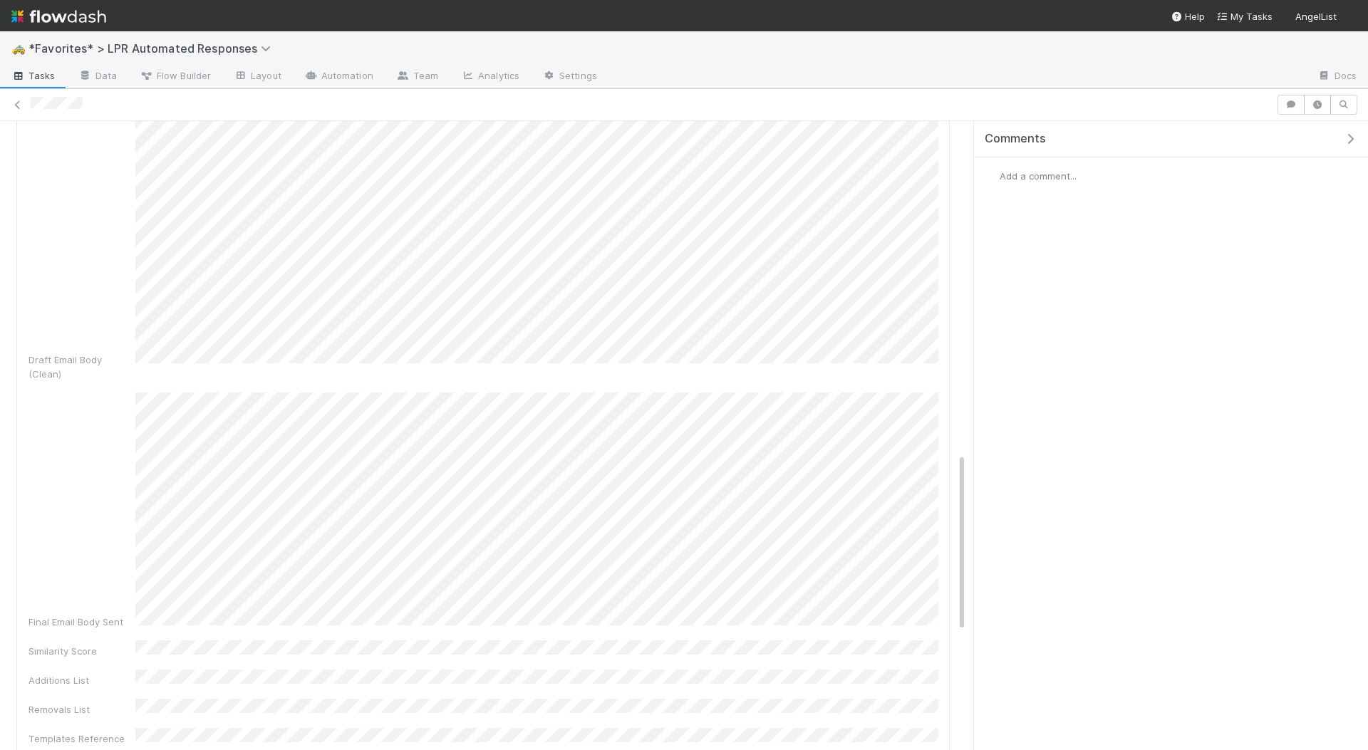
scroll to position [1164, 0]
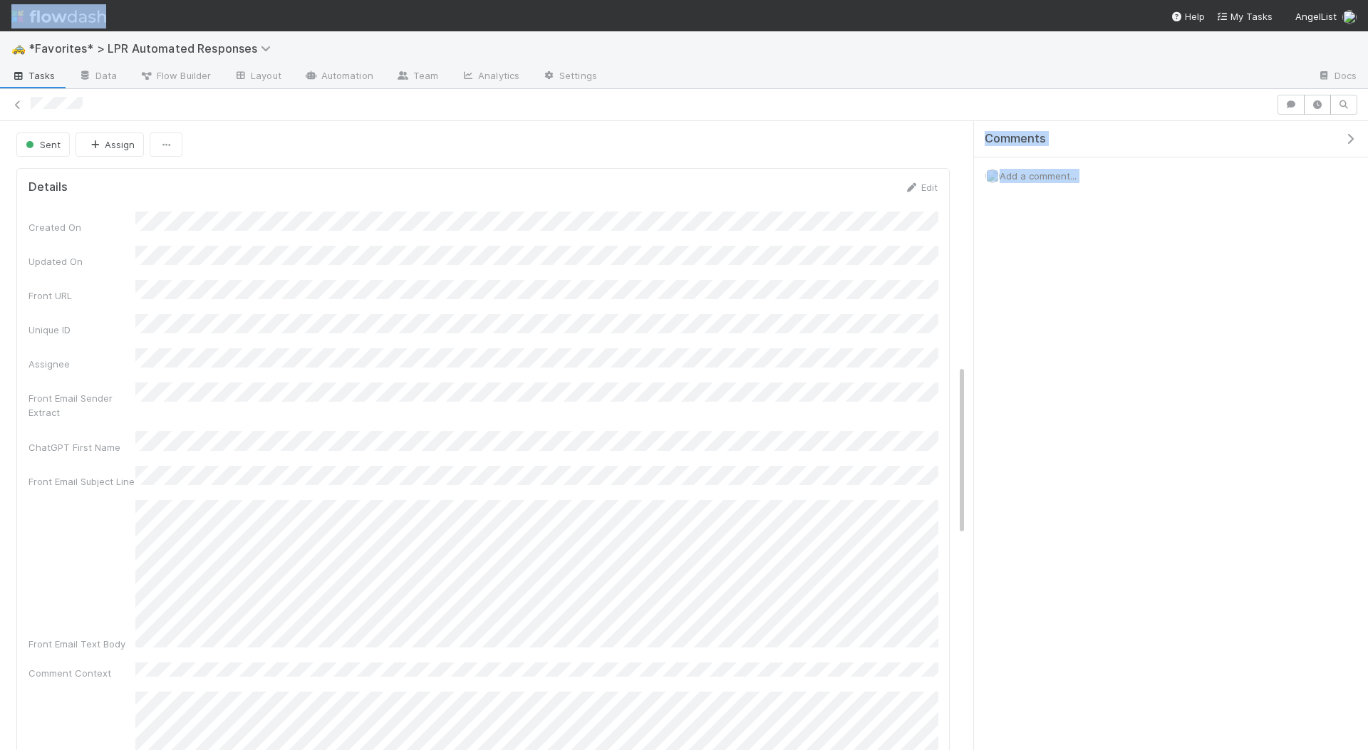
click at [883, 0] on html "🚕 *Favorites* > LPR Automated Responses Tasks Data Flow Builder Layout Automati…" at bounding box center [684, 375] width 1368 height 750
